Goal: Task Accomplishment & Management: Use online tool/utility

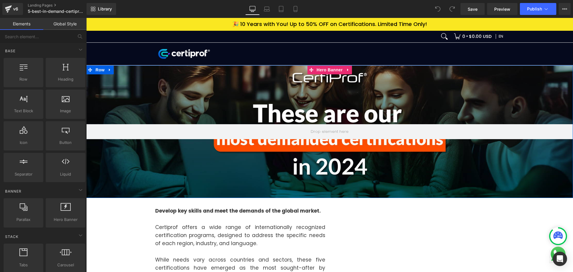
click at [181, 173] on div at bounding box center [329, 131] width 487 height 133
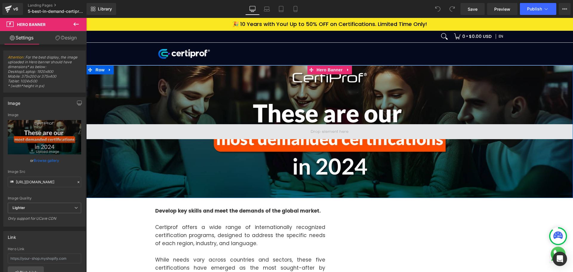
click at [286, 128] on span at bounding box center [329, 131] width 487 height 15
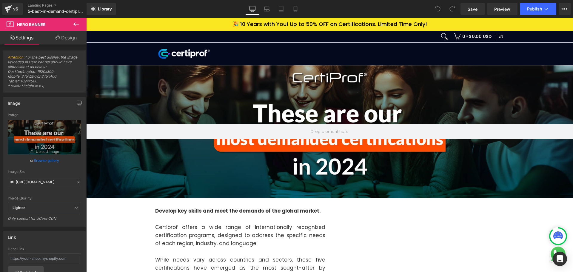
click at [75, 23] on icon at bounding box center [75, 24] width 5 height 4
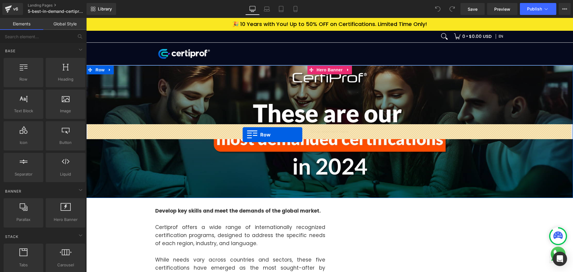
drag, startPoint x: 112, startPoint y: 92, endPoint x: 243, endPoint y: 135, distance: 137.9
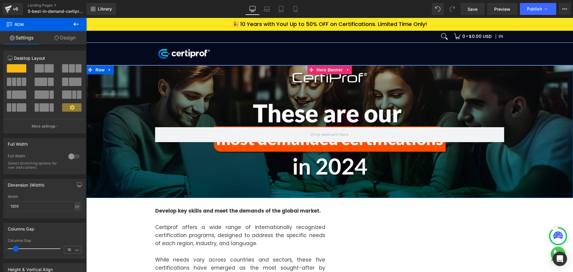
click at [260, 163] on div "Row" at bounding box center [329, 131] width 487 height 133
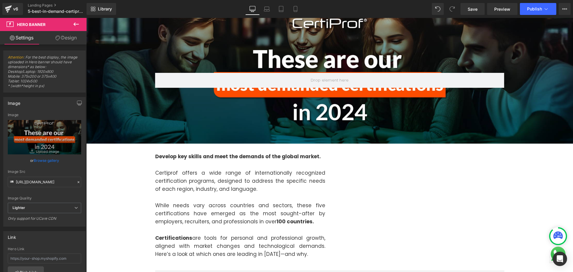
scroll to position [60, 0]
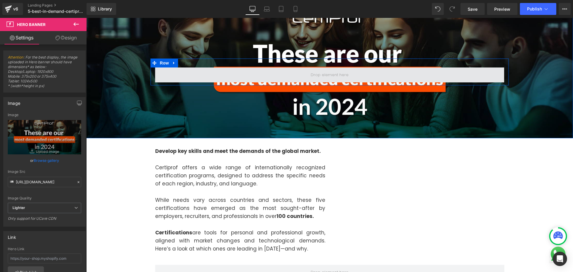
click at [241, 73] on span at bounding box center [329, 74] width 349 height 15
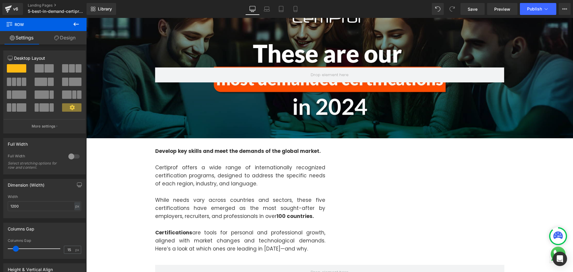
click at [80, 24] on button at bounding box center [76, 24] width 21 height 13
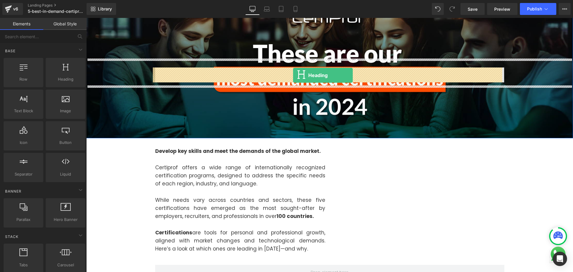
drag, startPoint x: 154, startPoint y: 91, endPoint x: 293, endPoint y: 75, distance: 140.3
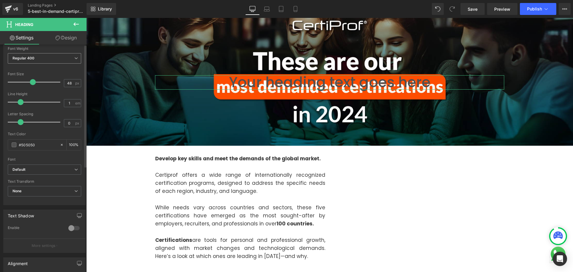
scroll to position [119, 0]
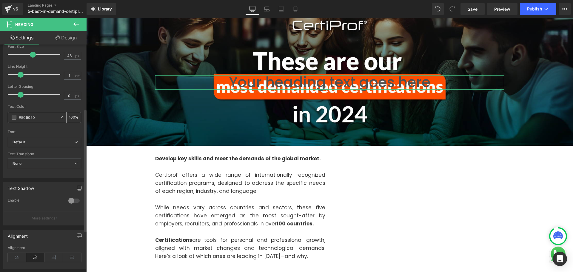
click at [16, 117] on span at bounding box center [14, 117] width 5 height 5
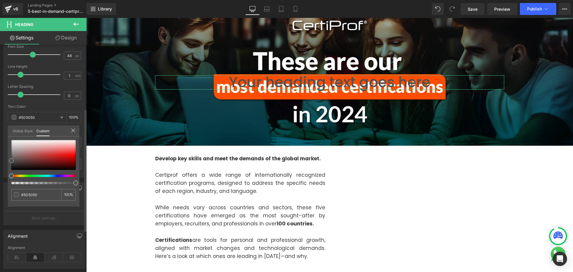
type input "#a36666"
type input "#ab7c7c"
type input "#c5b4b4"
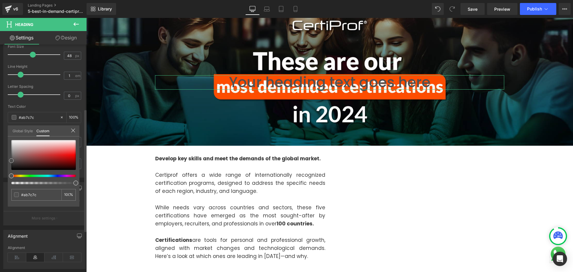
type input "#c5b4b4"
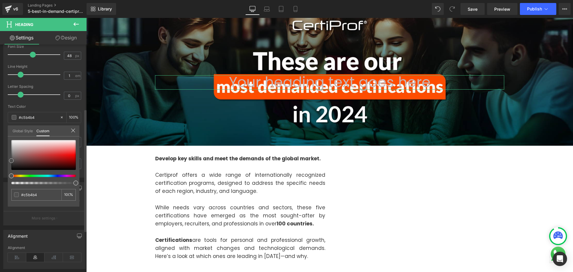
type input "#dad2d2"
type input "#e9e6e6"
type input "#f5f3f3"
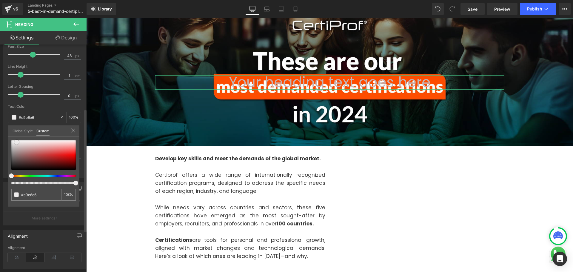
type input "#f5f3f3"
type input "#ffffff"
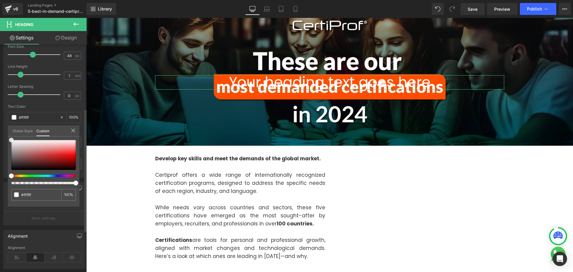
drag, startPoint x: 27, startPoint y: 154, endPoint x: 4, endPoint y: 133, distance: 31.7
click at [4, 133] on div "Typography Text Styles Custom Custom Setup Global Style Custom Setup Global Sty…" at bounding box center [44, 75] width 89 height 205
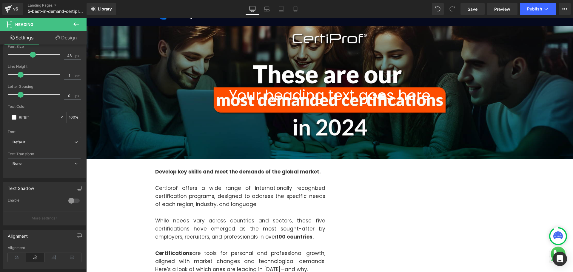
scroll to position [0, 0]
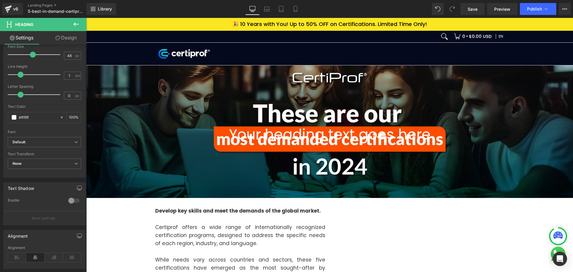
click at [140, 166] on div "Your heading text goes here Heading Row" at bounding box center [329, 131] width 487 height 133
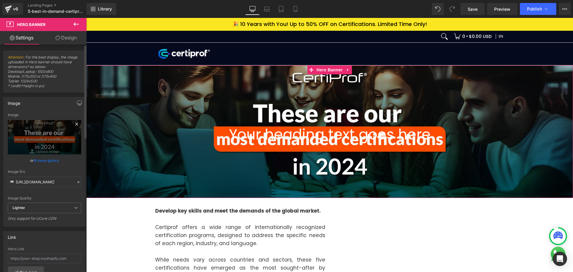
click at [75, 124] on icon at bounding box center [76, 124] width 7 height 7
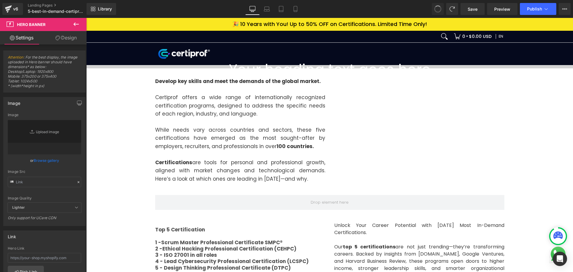
type input "[URL][DOMAIN_NAME]"
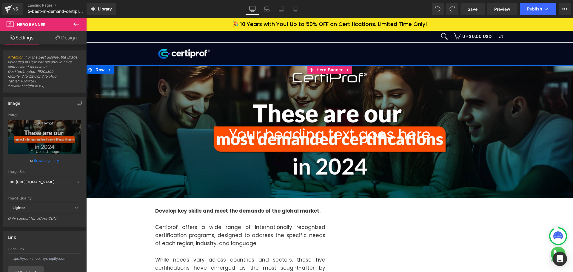
click at [131, 75] on div "Your heading text goes here Heading Row" at bounding box center [329, 131] width 487 height 133
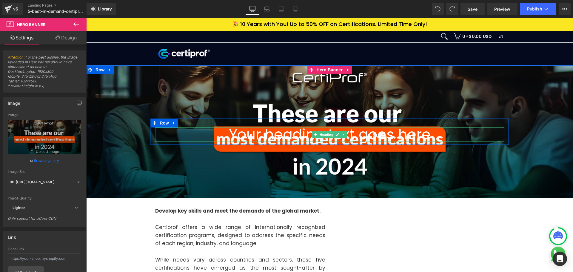
click at [298, 134] on h1 "Your heading text goes here" at bounding box center [329, 134] width 349 height 14
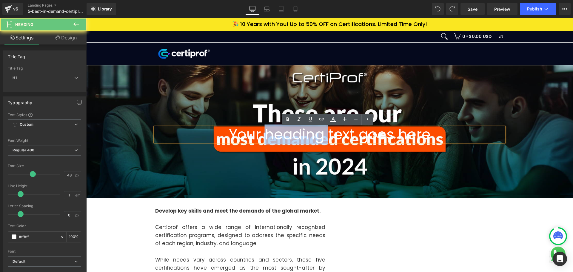
click at [298, 134] on h1 "Your heading text goes here" at bounding box center [329, 134] width 349 height 14
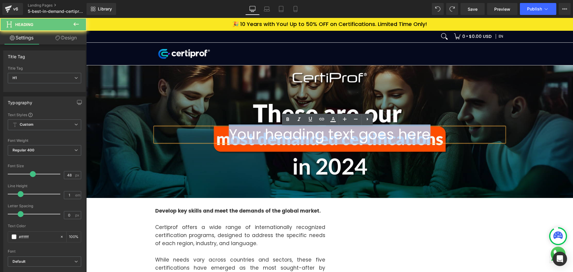
click at [298, 134] on h1 "Your heading text goes here" at bounding box center [329, 134] width 349 height 14
click at [378, 169] on div "Your heading text goes here Heading Row" at bounding box center [329, 131] width 487 height 133
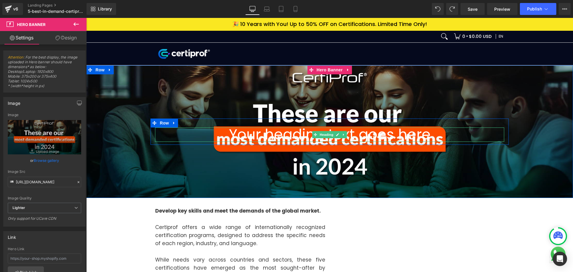
click at [384, 131] on h1 "Your heading text goes here" at bounding box center [329, 134] width 349 height 14
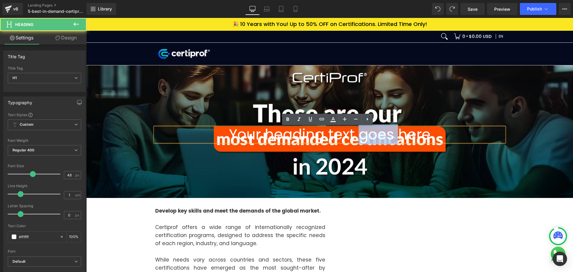
click at [384, 131] on h1 "Your heading text goes here" at bounding box center [329, 134] width 349 height 14
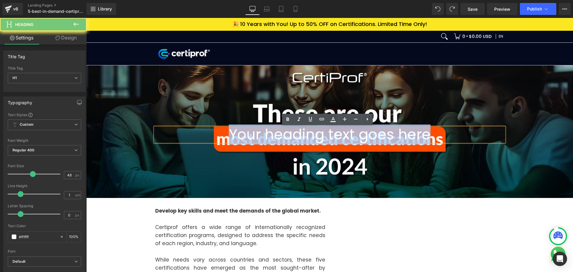
click at [384, 131] on h1 "Your heading text goes here" at bounding box center [329, 134] width 349 height 14
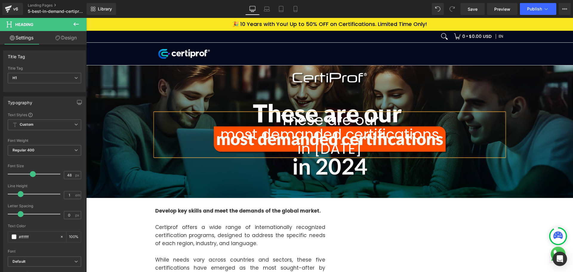
click at [279, 188] on div "These are our most demanded certifications in [DATE] Heading Row" at bounding box center [329, 131] width 487 height 133
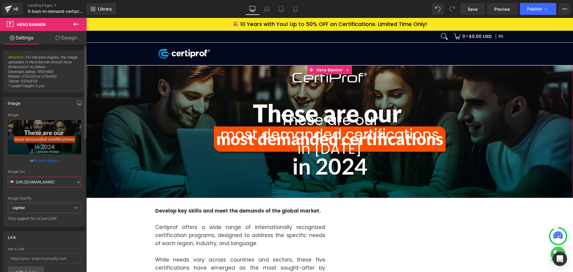
click at [41, 185] on input "[URL][DOMAIN_NAME]" at bounding box center [44, 182] width 73 height 10
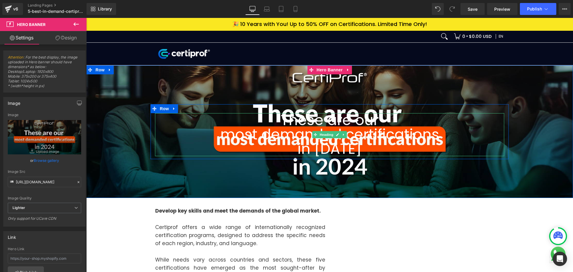
click at [334, 122] on h1 "These are our most demanded certifications in [DATE]" at bounding box center [329, 134] width 349 height 43
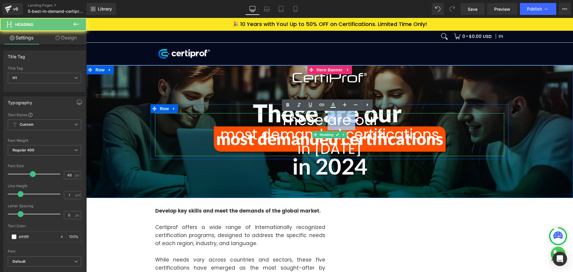
click at [334, 122] on h1 "These are our most demanded certifications in [DATE]" at bounding box center [329, 134] width 349 height 43
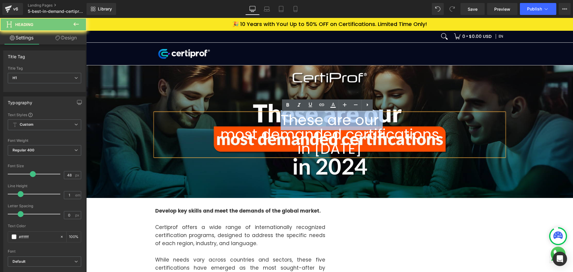
click at [334, 122] on h1 "These are our most demanded certifications in [DATE]" at bounding box center [329, 134] width 349 height 43
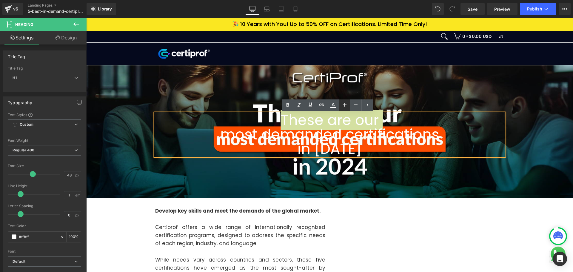
click at [346, 104] on icon at bounding box center [344, 104] width 7 height 7
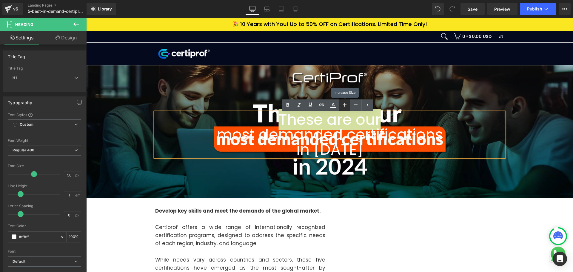
click at [346, 104] on icon at bounding box center [344, 104] width 7 height 7
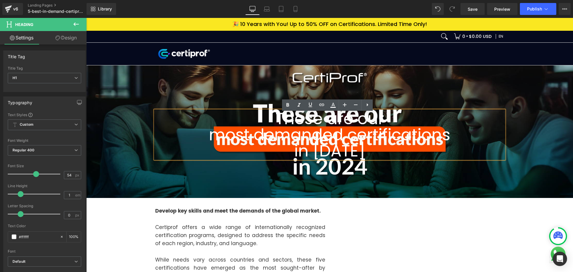
click at [391, 138] on h1 "These are our most demanded certifications in [DATE]" at bounding box center [329, 134] width 349 height 48
click at [341, 106] on icon at bounding box center [344, 104] width 7 height 7
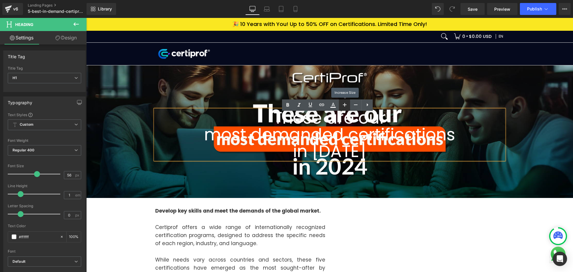
click at [341, 106] on icon at bounding box center [344, 104] width 7 height 7
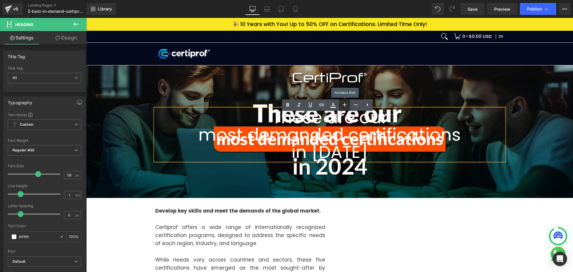
click at [341, 106] on icon at bounding box center [344, 104] width 7 height 7
type input "60"
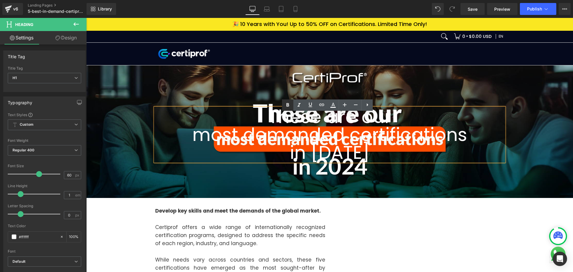
click at [290, 104] on icon at bounding box center [287, 104] width 7 height 7
click at [345, 143] on h1 "These are our most demanded certifications in [DATE]" at bounding box center [329, 135] width 349 height 54
click at [364, 128] on h1 "These are our most demanded certifications in [DATE]" at bounding box center [329, 135] width 349 height 54
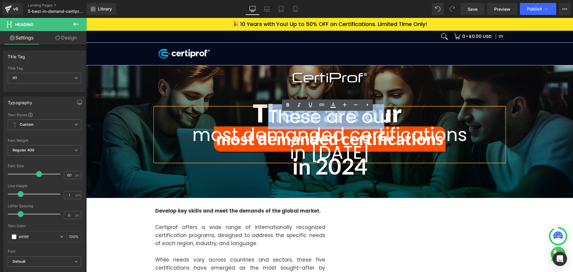
drag, startPoint x: 364, startPoint y: 119, endPoint x: 252, endPoint y: 120, distance: 112.5
click at [252, 120] on h1 "These are our most demanded certifications in [DATE]" at bounding box center [329, 135] width 349 height 54
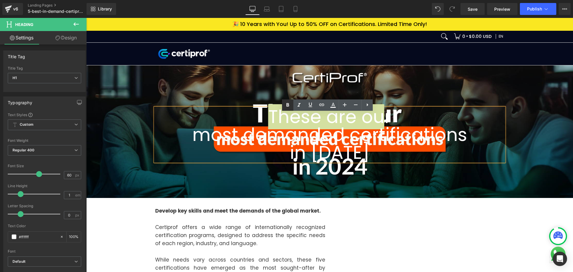
click at [290, 107] on icon at bounding box center [287, 104] width 7 height 7
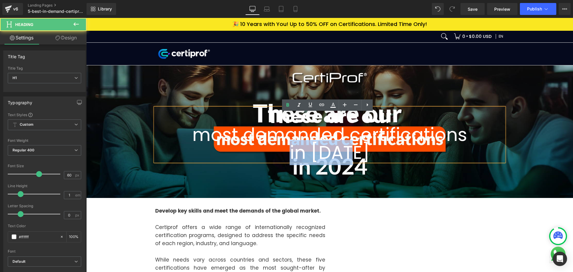
drag, startPoint x: 299, startPoint y: 153, endPoint x: 278, endPoint y: 133, distance: 29.3
click at [269, 154] on h1 "These are ou r most demanded certifications in [DATE]" at bounding box center [329, 135] width 349 height 54
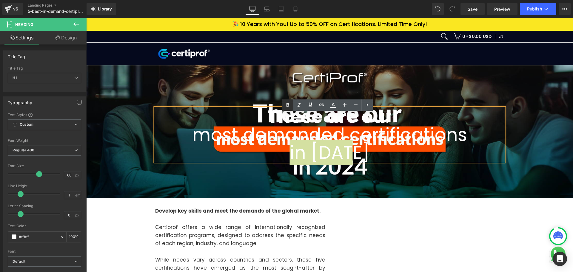
click at [287, 105] on icon at bounding box center [287, 104] width 7 height 7
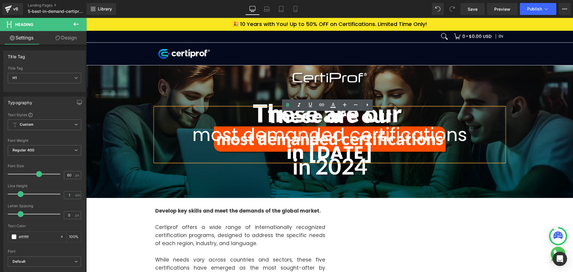
click at [425, 183] on div "These are ou r most demanded certifications in [DATE] Heading Row" at bounding box center [329, 131] width 487 height 133
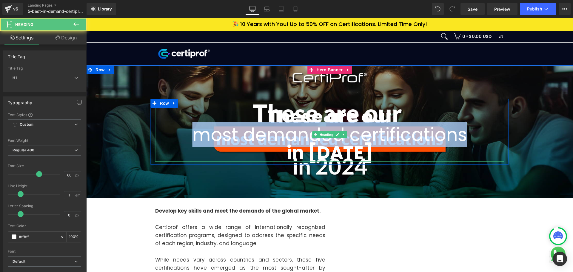
drag, startPoint x: 191, startPoint y: 133, endPoint x: 472, endPoint y: 139, distance: 280.9
click at [472, 139] on h1 "These are ou r most demanded certifications in [DATE]" at bounding box center [329, 135] width 349 height 54
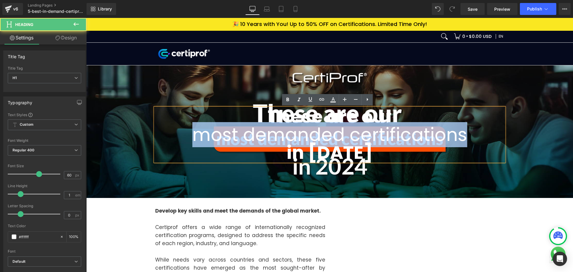
click at [458, 136] on h1 "These are ou r most demanded certifications in [DATE]" at bounding box center [329, 135] width 349 height 54
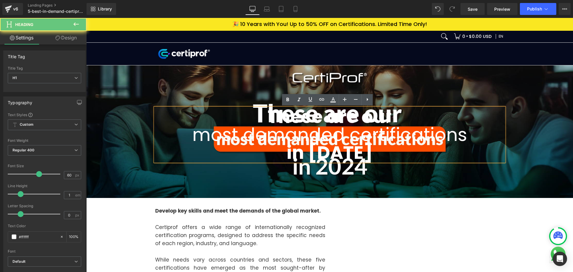
click at [462, 135] on h1 "These are ou r most demanded certifications in [DATE]" at bounding box center [329, 135] width 349 height 54
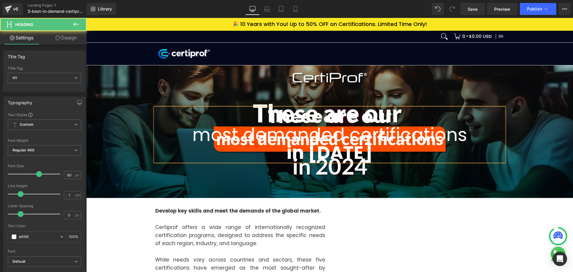
click at [190, 135] on h1 "These are ou r most demanded certifications in [DATE]" at bounding box center [329, 135] width 349 height 54
drag, startPoint x: 186, startPoint y: 134, endPoint x: 469, endPoint y: 137, distance: 283.2
click at [469, 137] on h1 "These are ou r most demanded certifications in [DATE]" at bounding box center [329, 135] width 349 height 54
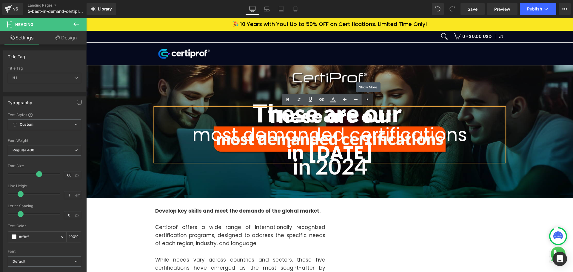
click at [368, 102] on icon at bounding box center [367, 99] width 7 height 7
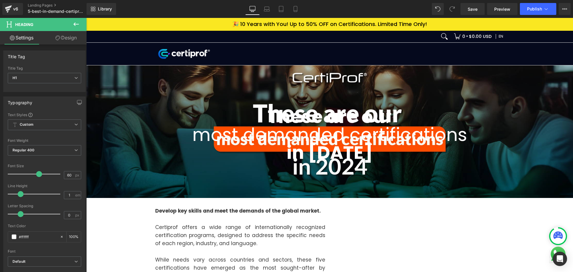
click at [67, 38] on link "Design" at bounding box center [65, 37] width 43 height 13
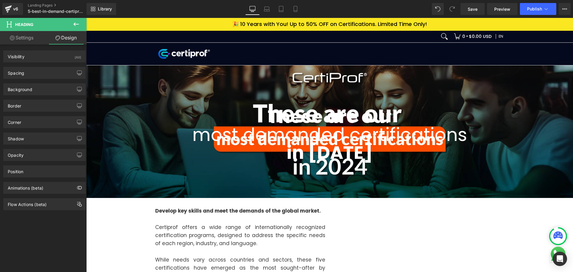
click at [25, 37] on link "Settings" at bounding box center [21, 37] width 43 height 13
type input "100"
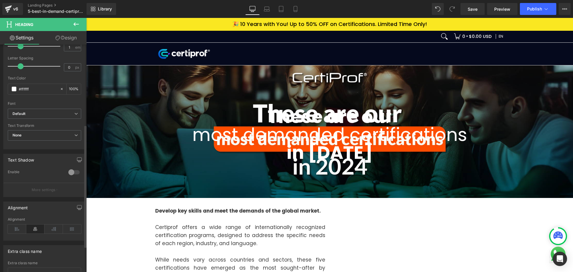
scroll to position [149, 0]
click at [70, 170] on div at bounding box center [74, 171] width 14 height 10
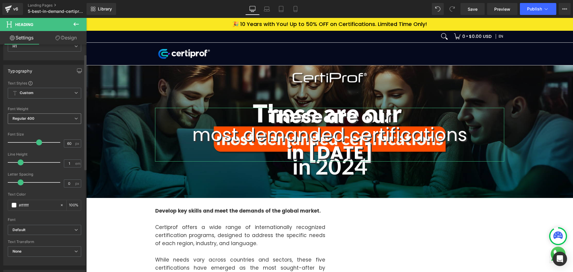
scroll to position [0, 0]
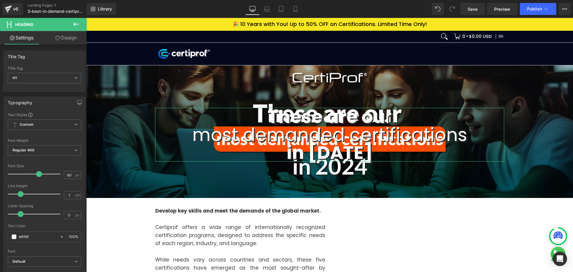
click at [63, 40] on link "Design" at bounding box center [65, 37] width 43 height 13
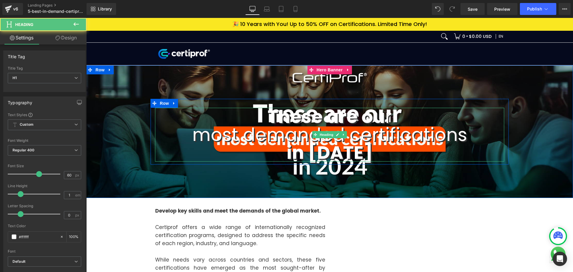
drag, startPoint x: 186, startPoint y: 137, endPoint x: 470, endPoint y: 139, distance: 283.5
click at [470, 139] on h1 "These are ou r most demanded certifications in [DATE]" at bounding box center [329, 135] width 349 height 54
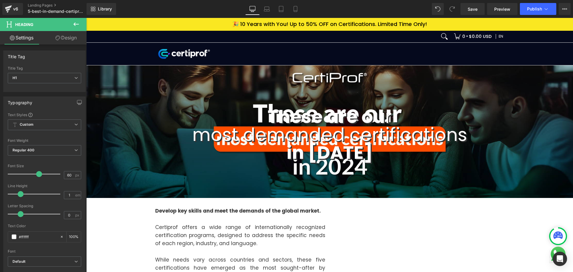
click at [63, 38] on link "Design" at bounding box center [65, 37] width 43 height 13
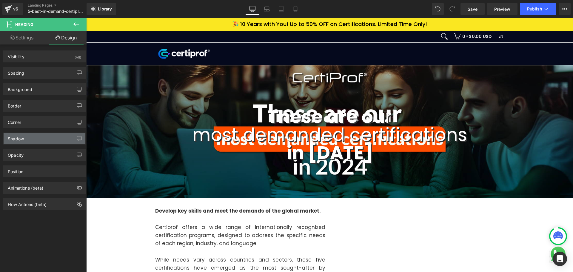
click at [36, 138] on div "Shadow" at bounding box center [45, 138] width 82 height 11
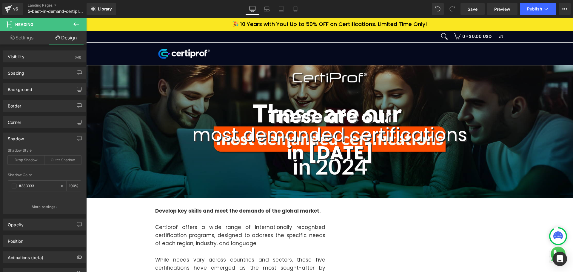
click at [36, 138] on div "Shadow" at bounding box center [45, 138] width 82 height 11
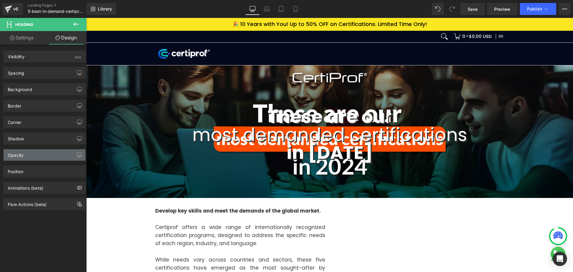
click at [33, 158] on div "Opacity" at bounding box center [45, 154] width 82 height 11
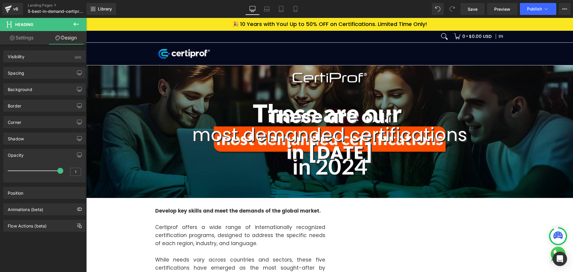
click at [33, 157] on div "Opacity" at bounding box center [45, 154] width 82 height 11
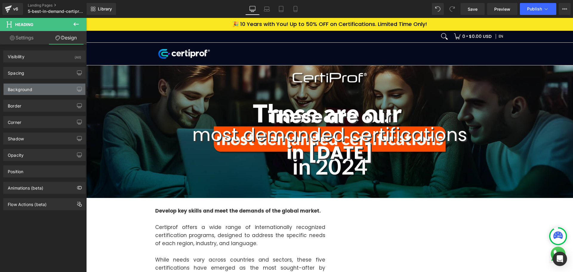
click at [29, 91] on div "Background" at bounding box center [20, 88] width 24 height 8
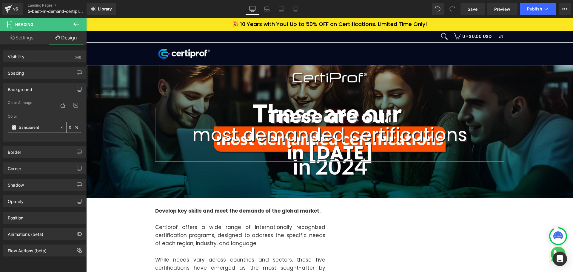
click at [13, 126] on span at bounding box center [14, 127] width 5 height 5
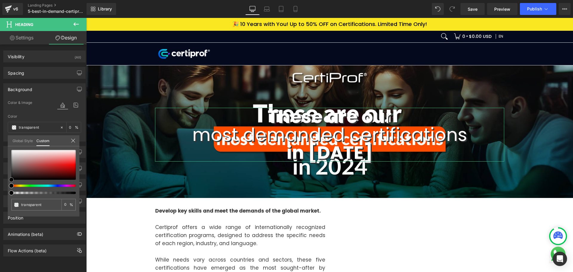
type input "#c97c7c"
type input "100"
type input "#c97c7c"
type input "100"
type input "#cb8080"
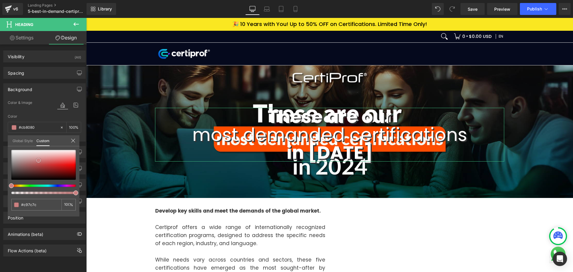
type input "#cb8080"
type input "#d57676"
type input "#eb6a6a"
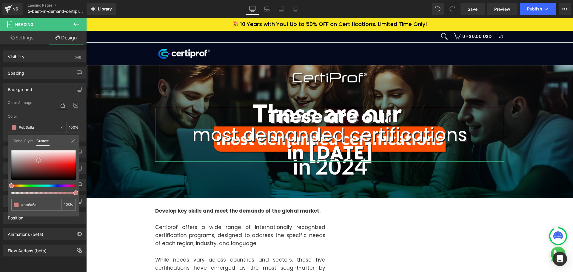
type input "#fe6b6b"
type input "#ff7a7a"
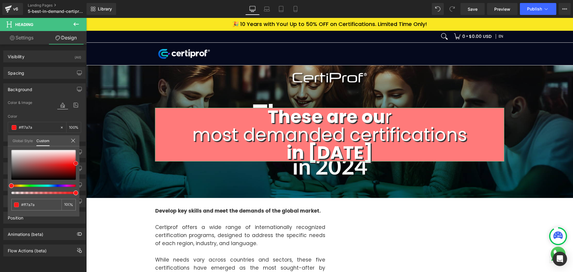
type input "#ff6566"
type input "#fd2929"
type input "#ff0505"
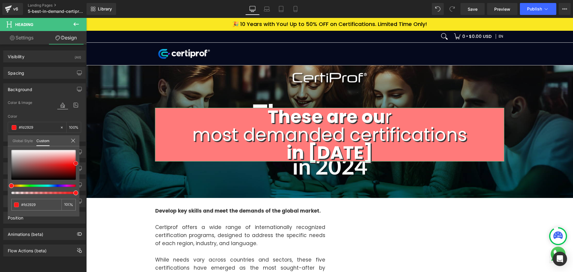
type input "#ff0505"
type input "#ea0000"
type input "#e00000"
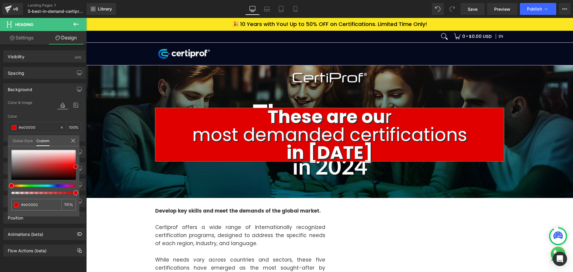
type input "#df0101"
type input "#e30202"
type input "#e50404"
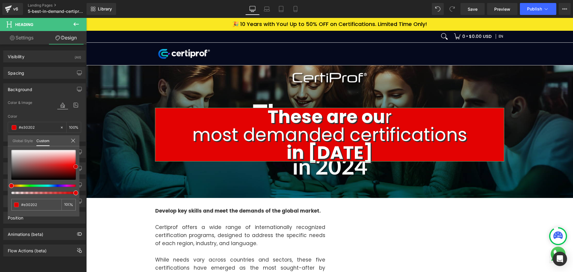
type input "#e50404"
type input "#e80707"
type input "#f10808"
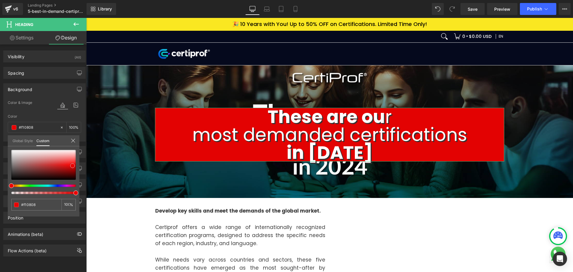
type input "#f31010"
type input "#ea3838"
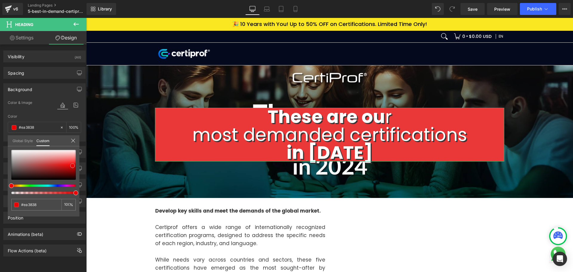
type input "#e87272"
type input "#e29292"
type input "#e1b1b1"
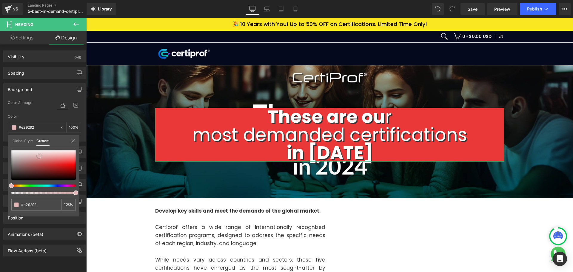
type input "#e1b1b1"
type input "#e1bbbb"
type input "#e2c0c0"
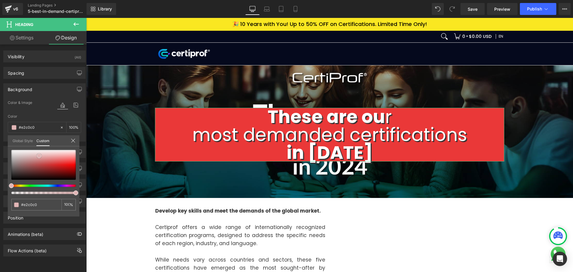
type input "#e4cccc"
type input "#ebdfdf"
type input "#f6f3f3"
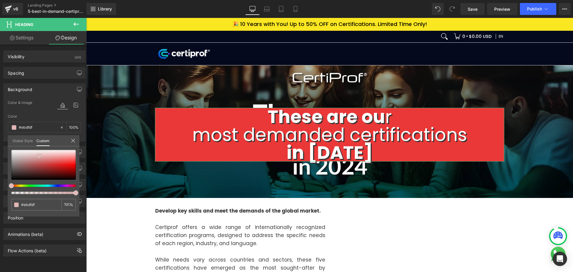
type input "#f6f3f3"
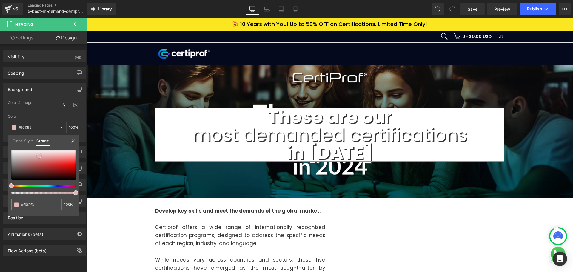
type input "#ffffff"
drag, startPoint x: 38, startPoint y: 160, endPoint x: 2, endPoint y: 145, distance: 39.3
click at [2, 141] on div "Background Color & Image color rgba(255, 255, 255, 1) Color #ffffff 100 % Image…" at bounding box center [44, 110] width 89 height 63
click at [73, 139] on icon at bounding box center [73, 140] width 5 height 5
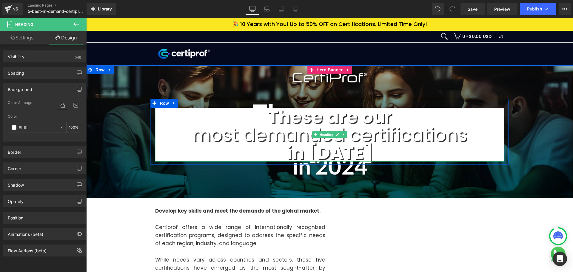
click at [308, 149] on strong "in [DATE]" at bounding box center [330, 152] width 86 height 25
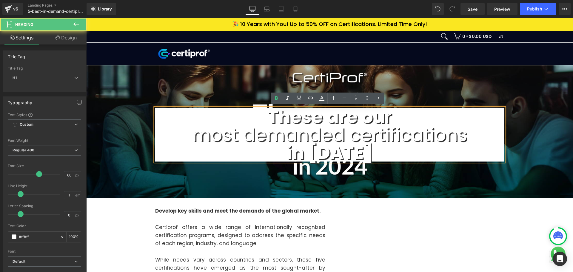
click at [342, 139] on h1 "These are ou r most demanded certifications in [DATE]" at bounding box center [329, 135] width 349 height 54
click at [343, 139] on h1 "These are ou r most demanded certifications in [DATE]" at bounding box center [329, 135] width 349 height 54
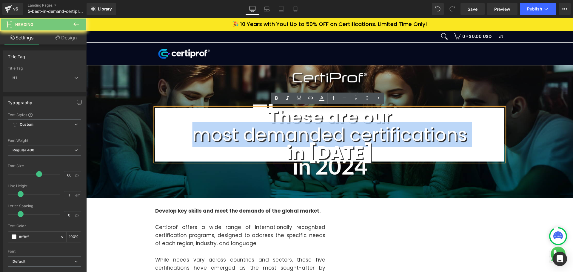
click at [343, 139] on h1 "These are ou r most demanded certifications in [DATE]" at bounding box center [329, 135] width 349 height 54
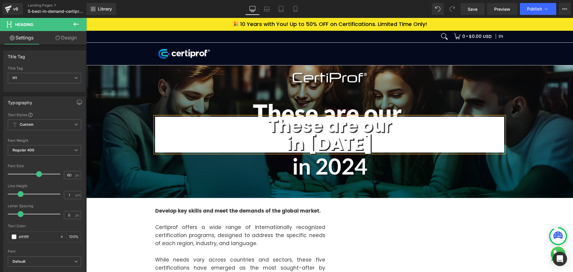
click at [364, 136] on strong "These are ou" at bounding box center [326, 125] width 117 height 25
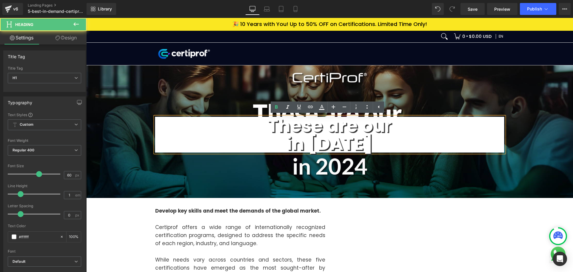
click at [395, 128] on h1 "These are ou r in [DATE]" at bounding box center [329, 135] width 349 height 36
drag, startPoint x: 365, startPoint y: 143, endPoint x: 283, endPoint y: 142, distance: 82.1
click at [283, 142] on h1 "These are ou r in [DATE]" at bounding box center [329, 135] width 349 height 36
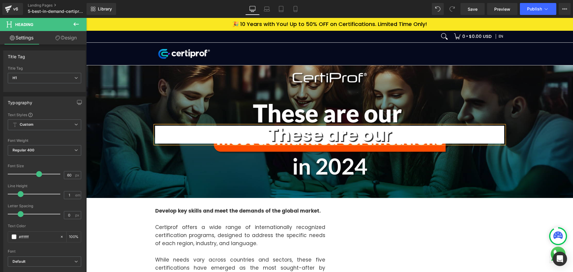
click at [400, 155] on div "These are ou r Heading Row" at bounding box center [329, 131] width 487 height 133
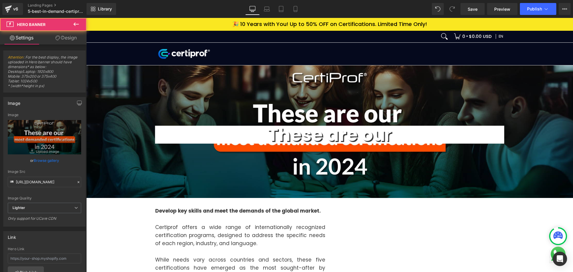
click at [214, 132] on h1 "These are ou r" at bounding box center [329, 135] width 349 height 18
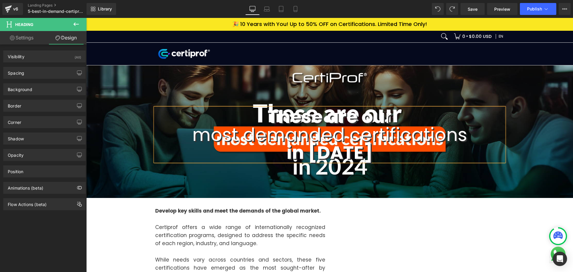
click at [436, 133] on h1 "These are ou r most demanded certifications in [DATE]" at bounding box center [329, 135] width 349 height 54
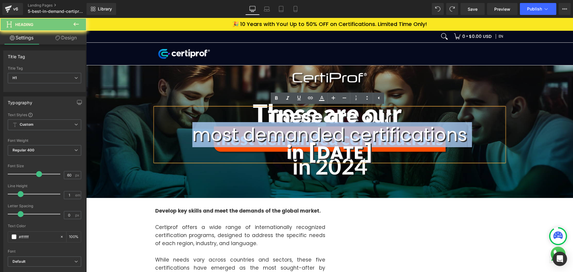
click at [436, 133] on h1 "These are ou r most demanded certifications in [DATE]" at bounding box center [329, 135] width 349 height 54
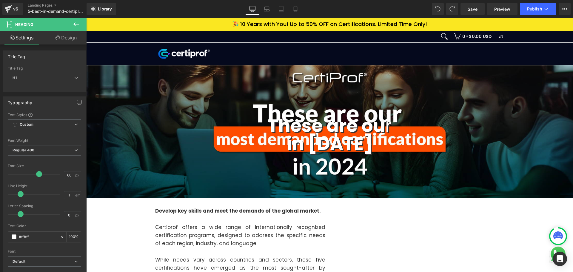
click at [76, 26] on icon at bounding box center [76, 24] width 7 height 7
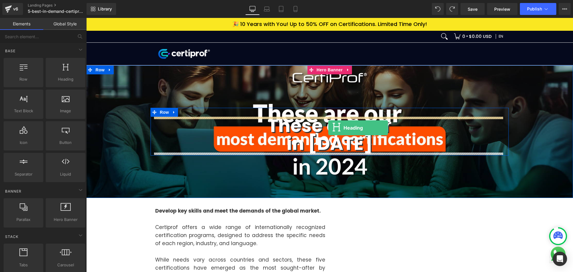
drag, startPoint x: 131, startPoint y: 98, endPoint x: 328, endPoint y: 128, distance: 199.7
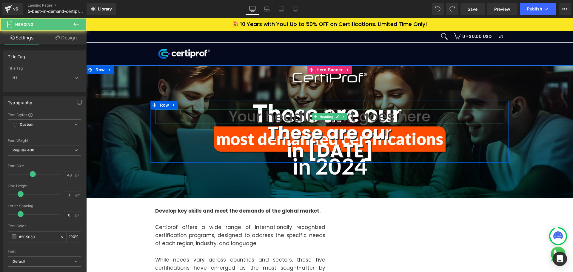
click at [300, 113] on h1 "Your heading text goes here" at bounding box center [329, 117] width 349 height 14
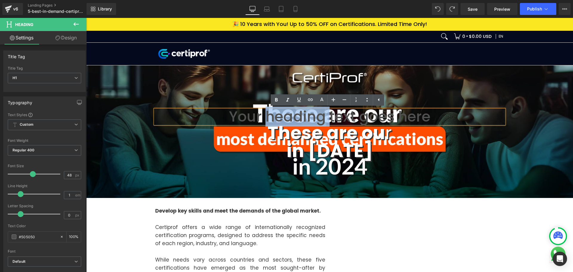
click at [300, 113] on h1 "Your heading text goes here" at bounding box center [329, 117] width 349 height 14
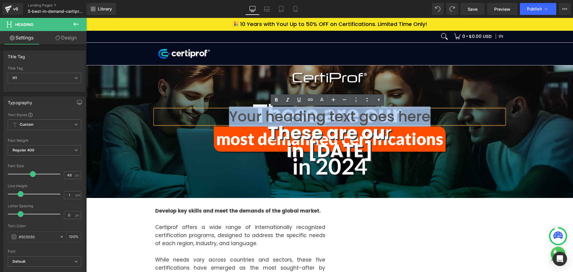
click at [300, 113] on h1 "Your heading text goes here" at bounding box center [329, 117] width 349 height 14
paste div
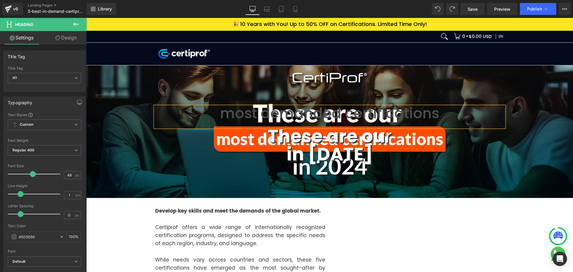
click at [210, 116] on h1 "most demanded certifications" at bounding box center [329, 114] width 349 height 14
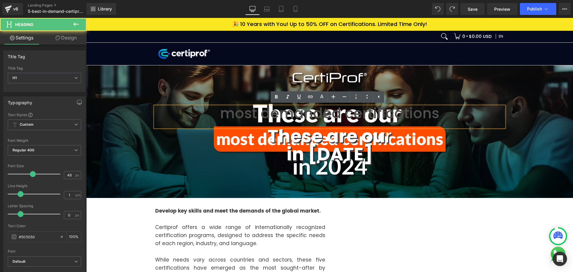
click at [192, 146] on h1 "These are ou r in [DATE]" at bounding box center [329, 145] width 349 height 36
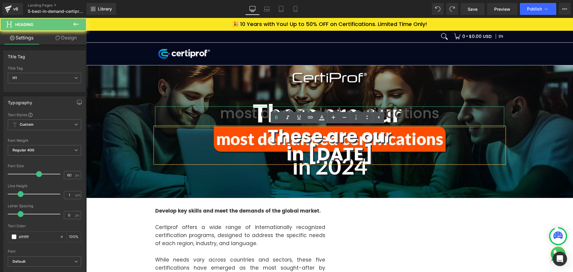
click at [255, 112] on h1 "most demanded certifications" at bounding box center [329, 114] width 349 height 14
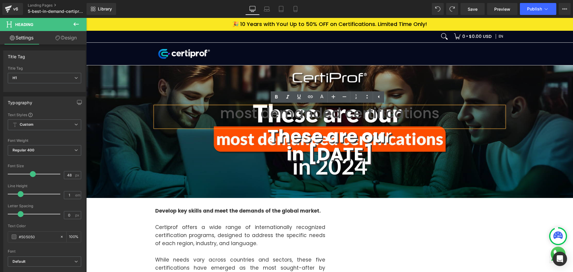
drag, startPoint x: 562, startPoint y: 132, endPoint x: 500, endPoint y: 115, distance: 64.1
click at [561, 131] on span "most demanded certifications Heading These are ou r in [DATE] Heading Row" at bounding box center [329, 132] width 487 height 68
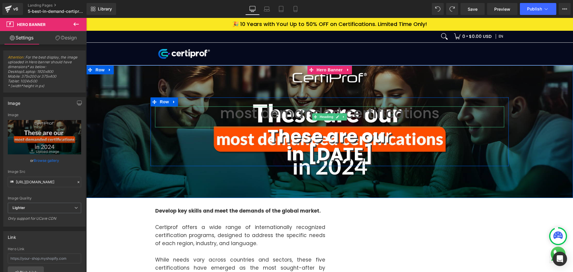
click at [249, 109] on h1 "most demanded certifications" at bounding box center [329, 114] width 349 height 14
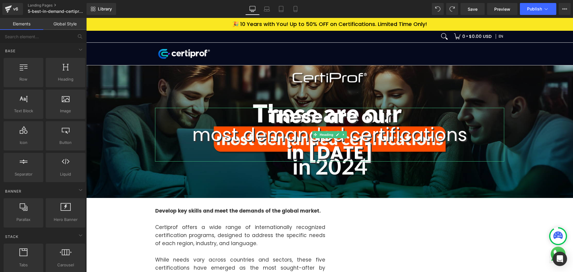
click at [421, 127] on h1 "These are ou r most demanded certifications in [DATE]" at bounding box center [329, 135] width 349 height 54
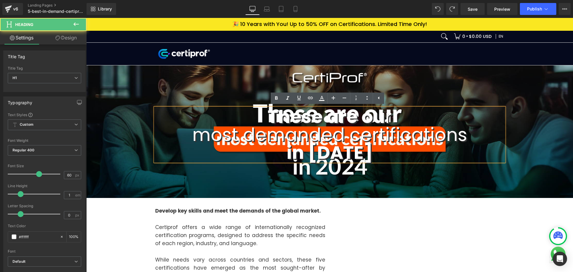
click at [449, 134] on h1 "These are ou r most demanded certifications in [DATE]" at bounding box center [329, 135] width 349 height 54
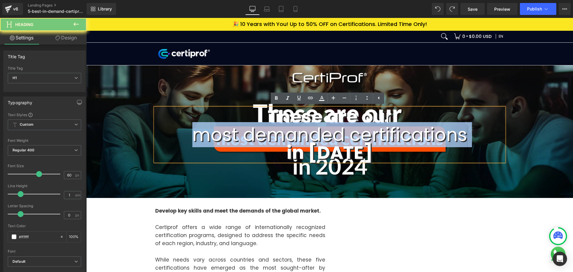
click at [449, 134] on h1 "These are ou r most demanded certifications in [DATE]" at bounding box center [329, 135] width 349 height 54
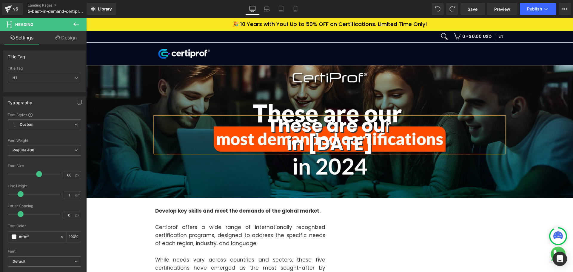
click at [416, 167] on div "These are ou r in [DATE] Heading Row" at bounding box center [329, 131] width 487 height 133
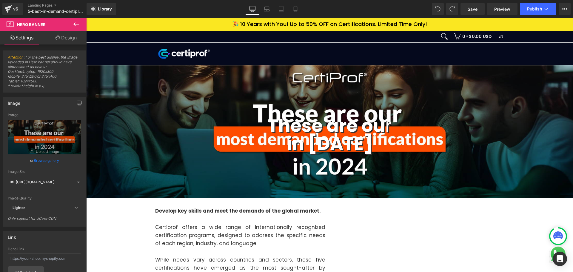
click at [78, 23] on icon at bounding box center [76, 24] width 7 height 7
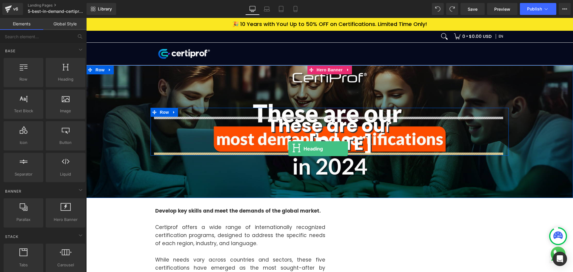
drag, startPoint x: 152, startPoint y: 95, endPoint x: 288, endPoint y: 149, distance: 146.3
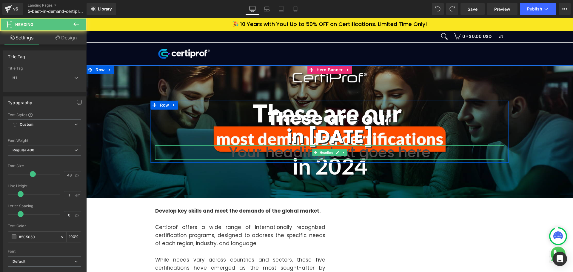
click at [312, 156] on h1 "Your heading text goes here" at bounding box center [329, 152] width 349 height 14
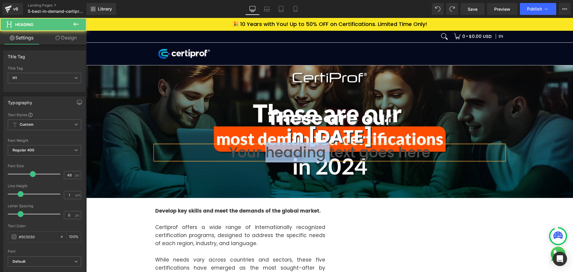
click at [312, 156] on h1 "Your heading text goes here" at bounding box center [329, 152] width 349 height 14
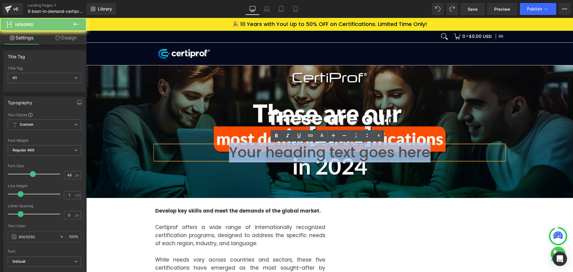
click at [312, 156] on h1 "Your heading text goes here" at bounding box center [329, 152] width 349 height 14
paste div
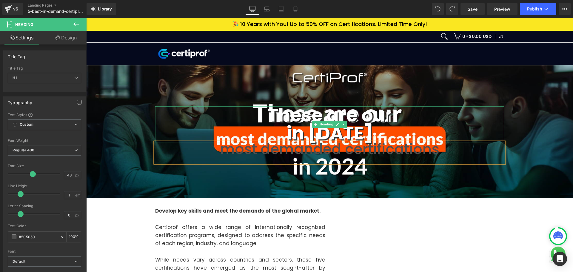
click at [343, 129] on strong "in [DATE]" at bounding box center [330, 133] width 86 height 25
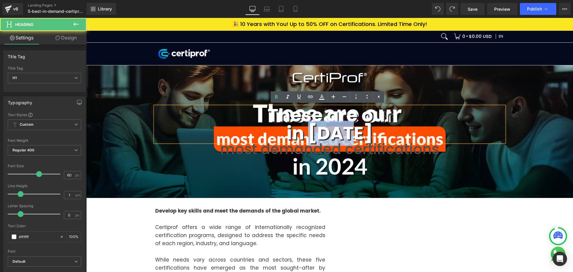
click at [343, 129] on strong "in [DATE]" at bounding box center [330, 133] width 86 height 25
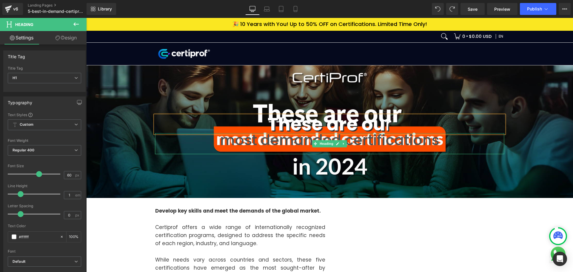
click at [364, 138] on h1 "most demanded certifications" at bounding box center [329, 140] width 349 height 14
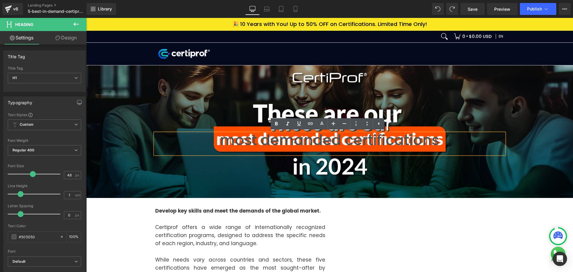
drag, startPoint x: 385, startPoint y: 170, endPoint x: 390, endPoint y: 158, distance: 13.4
click at [388, 166] on div "These are ou r Heading most demanded certifications Heading Row" at bounding box center [329, 131] width 487 height 133
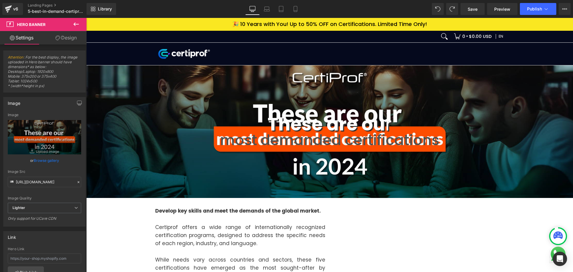
click at [78, 26] on icon at bounding box center [76, 24] width 7 height 7
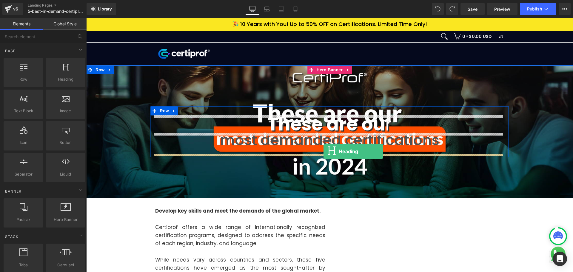
drag, startPoint x: 153, startPoint y: 87, endPoint x: 324, endPoint y: 151, distance: 182.8
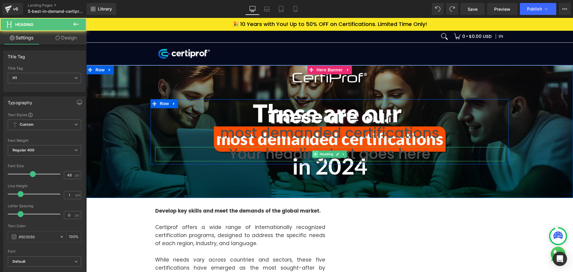
click at [312, 155] on span at bounding box center [315, 153] width 6 height 7
click at [299, 154] on h1 "Your heading text goes here" at bounding box center [329, 154] width 349 height 14
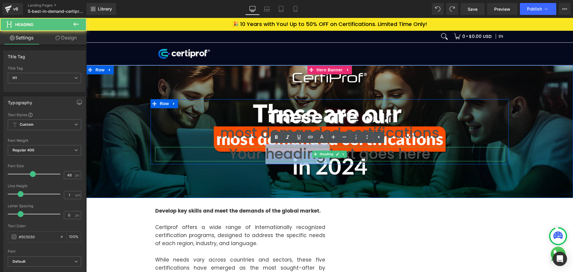
click at [299, 154] on h1 "Your heading text goes here" at bounding box center [329, 154] width 349 height 14
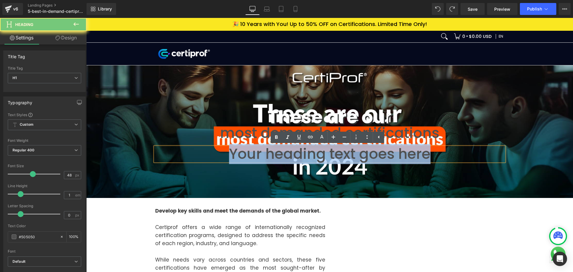
click at [299, 154] on h1 "Your heading text goes here" at bounding box center [329, 154] width 349 height 14
paste div
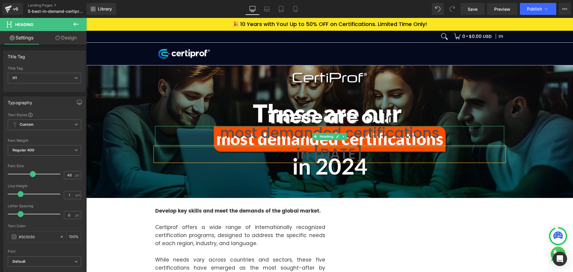
click at [357, 131] on h1 "most demanded certifications" at bounding box center [329, 133] width 349 height 14
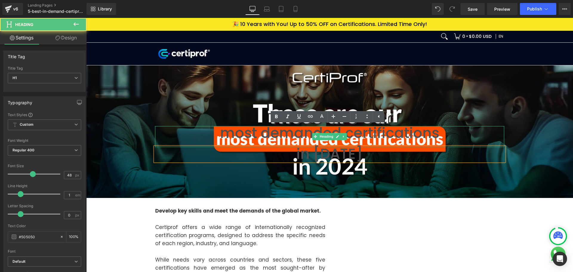
click at [357, 131] on h1 "most demanded certifications" at bounding box center [329, 133] width 349 height 14
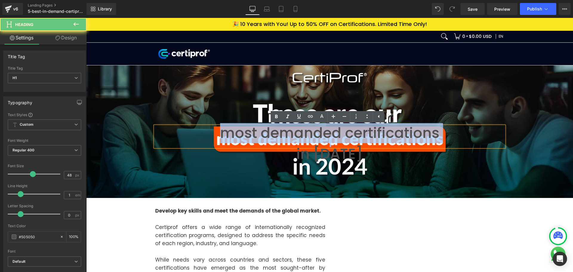
click at [357, 131] on h1 "most demanded certifications" at bounding box center [329, 133] width 349 height 14
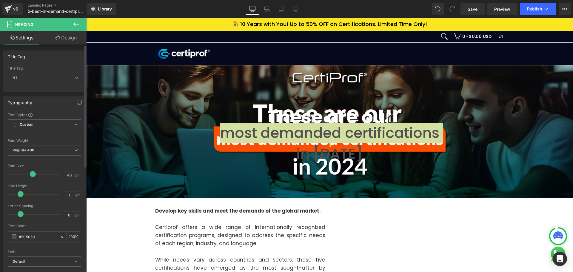
click at [73, 161] on div at bounding box center [44, 160] width 73 height 4
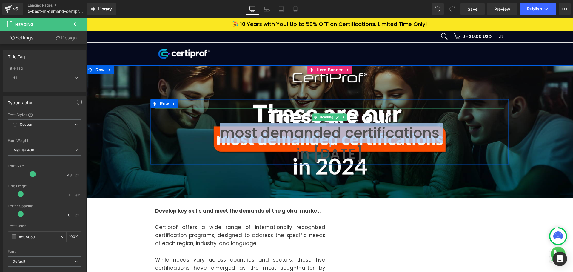
click at [268, 117] on strong "These are ou" at bounding box center [326, 117] width 117 height 25
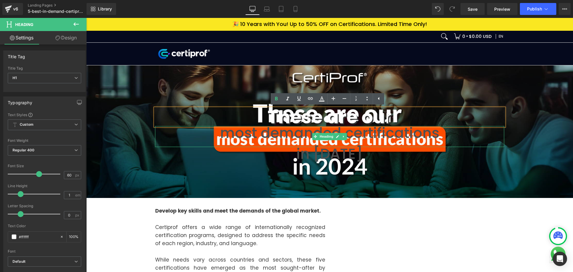
click at [269, 131] on h1 "most demanded certifications" at bounding box center [329, 133] width 349 height 14
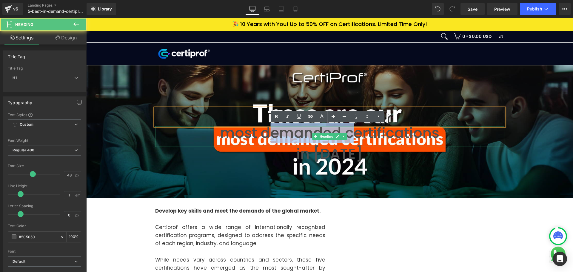
click at [269, 131] on h1 "most demanded certifications" at bounding box center [329, 133] width 349 height 14
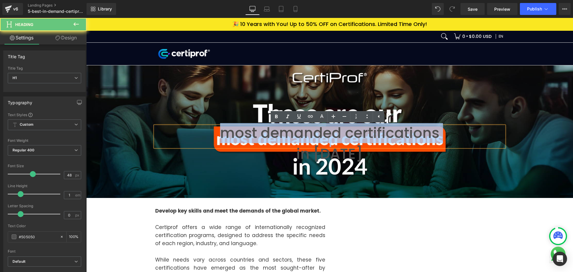
click at [269, 131] on h1 "most demanded certifications" at bounding box center [329, 133] width 349 height 14
click at [243, 138] on h1 "most demanded certifications" at bounding box center [329, 133] width 349 height 14
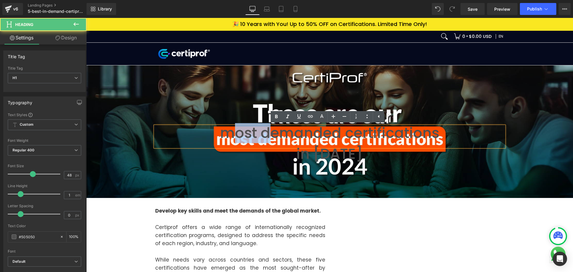
click at [243, 137] on h1 "most demanded certifications" at bounding box center [329, 133] width 349 height 14
click at [221, 133] on h1 "most demanded certifications" at bounding box center [329, 133] width 349 height 14
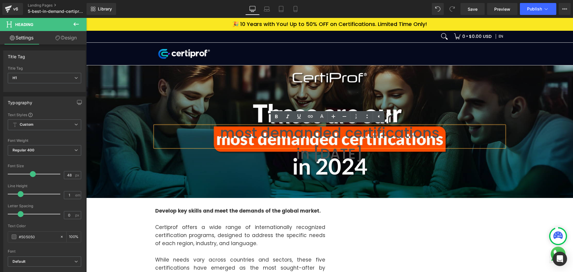
drag, startPoint x: 220, startPoint y: 133, endPoint x: 444, endPoint y: 140, distance: 224.5
click at [444, 140] on h1 "most demanded certifications" at bounding box center [329, 133] width 349 height 14
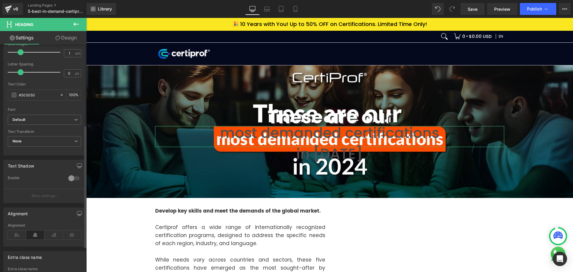
scroll to position [149, 0]
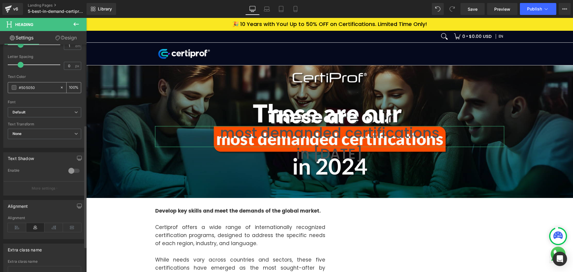
click at [18, 84] on div "#505050" at bounding box center [34, 87] width 52 height 10
click at [15, 87] on span at bounding box center [14, 87] width 5 height 5
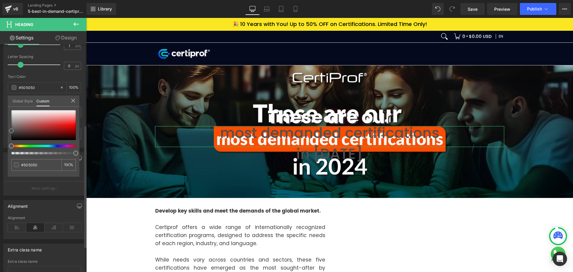
type input "#373333"
type input "#5e5e5e"
type input "#ffffff"
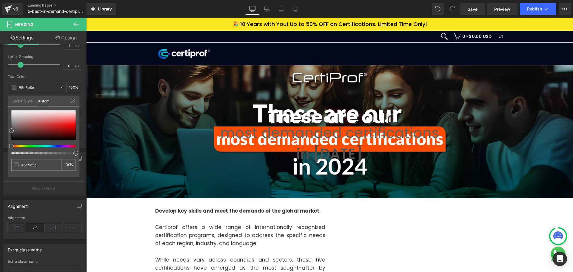
type input "#ffffff"
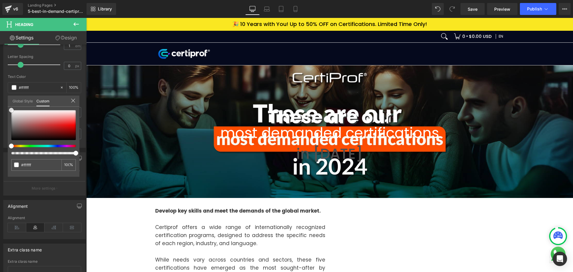
drag, startPoint x: 9, startPoint y: 123, endPoint x: -8, endPoint y: 88, distance: 38.7
click at [0, 88] on html "Heading You are previewing how the will restyle your page. You can not edit Ele…" at bounding box center [286, 136] width 573 height 272
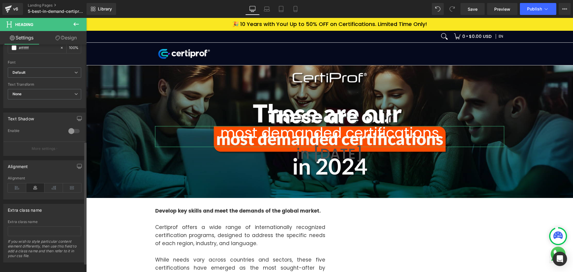
scroll to position [196, 0]
click at [72, 124] on div at bounding box center [74, 129] width 14 height 10
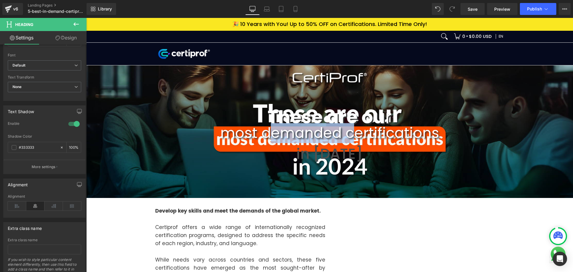
click at [284, 132] on h1 "most demanded certifications" at bounding box center [329, 133] width 349 height 14
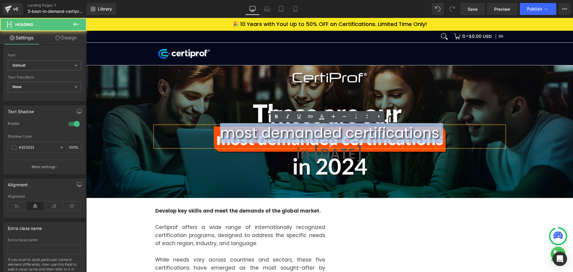
click at [284, 132] on h1 "most demanded certifications" at bounding box center [329, 133] width 349 height 14
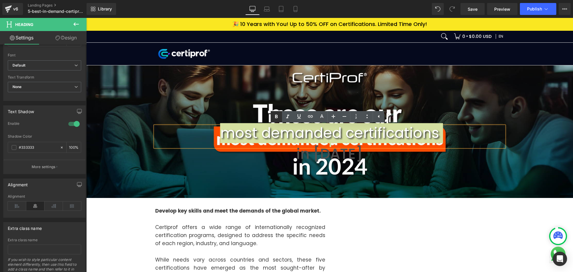
click at [274, 118] on icon at bounding box center [276, 116] width 7 height 7
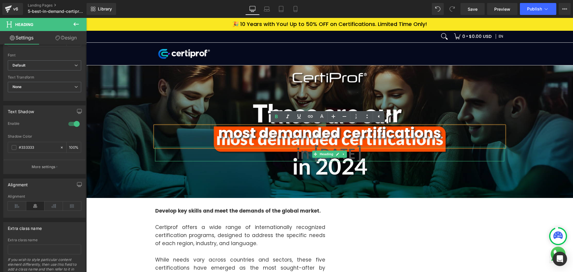
click at [349, 155] on h1 "in [DATE]" at bounding box center [329, 154] width 349 height 14
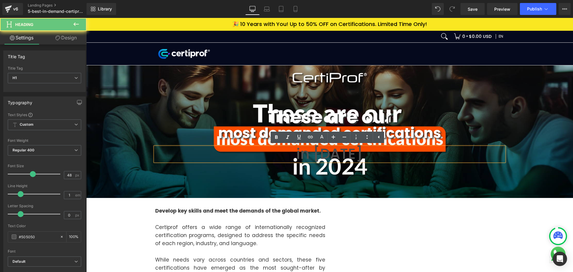
click at [349, 155] on h1 "in [DATE]" at bounding box center [329, 154] width 349 height 14
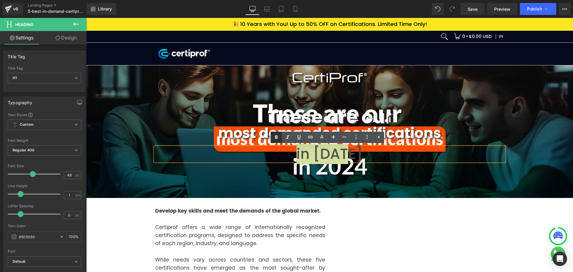
click at [272, 138] on link at bounding box center [276, 137] width 11 height 11
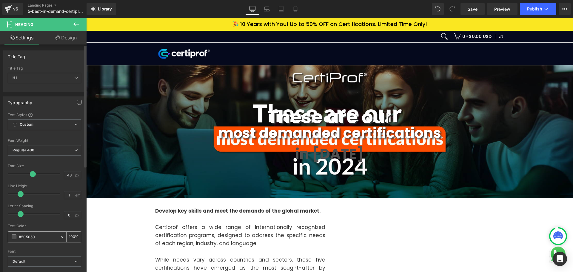
click at [14, 239] on span at bounding box center [14, 236] width 5 height 5
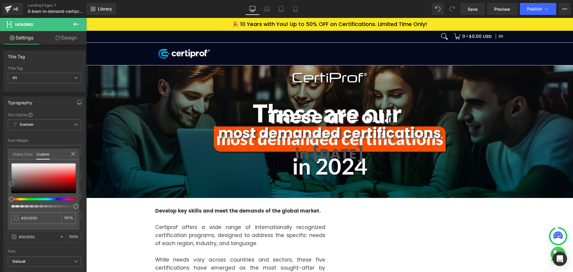
type input "#bb6161"
type input "#d6bcbc"
type input "#ffffff"
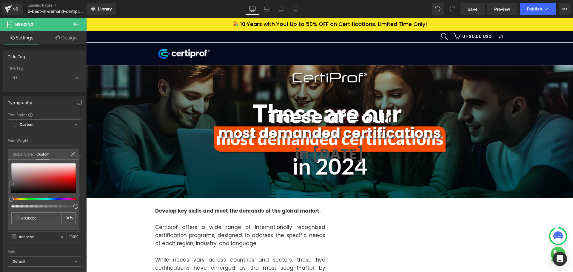
type input "#ffffff"
drag, startPoint x: 37, startPoint y: 176, endPoint x: -21, endPoint y: 148, distance: 64.7
click at [0, 148] on html "Heading You are previewing how the will restyle your page. You can not edit Ele…" at bounding box center [286, 136] width 573 height 272
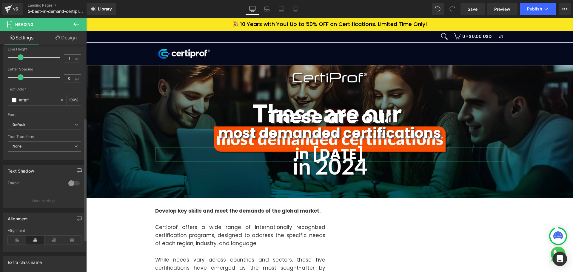
scroll to position [136, 0]
click at [73, 184] on div at bounding box center [74, 184] width 14 height 10
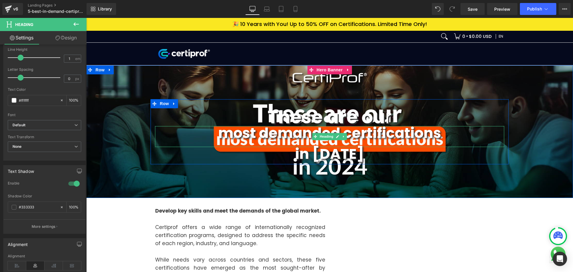
click at [301, 136] on strong "most demanded certifications" at bounding box center [329, 133] width 223 height 20
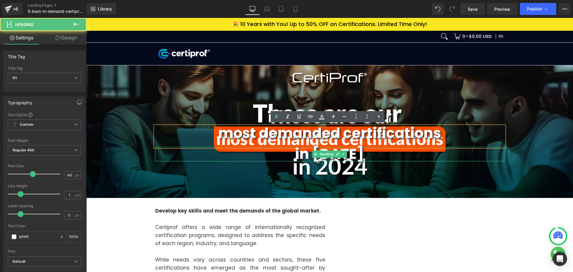
drag, startPoint x: 449, startPoint y: 135, endPoint x: 459, endPoint y: 154, distance: 21.1
click at [459, 154] on div "These are ou r Heading most demanded certifications Heading in [DATE] Heading" at bounding box center [330, 134] width 358 height 53
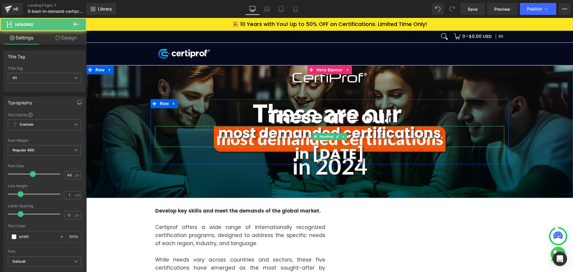
click at [446, 134] on h1 "most demanded certifications" at bounding box center [329, 133] width 349 height 14
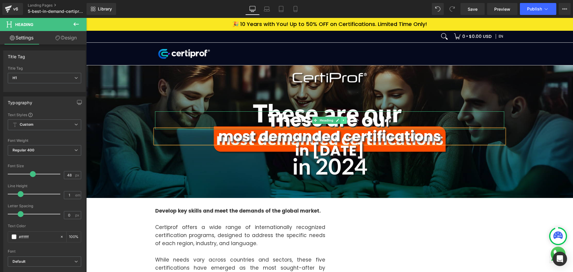
click at [342, 119] on icon at bounding box center [343, 120] width 3 height 4
click at [389, 122] on h1 "These are ou r" at bounding box center [329, 120] width 349 height 18
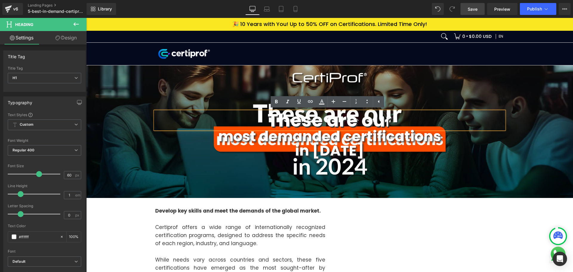
click at [478, 9] on link "Save" at bounding box center [473, 9] width 24 height 12
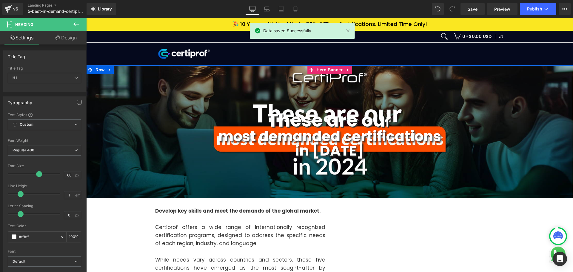
click at [123, 166] on div "These are ou r Heading most demanded certifications Heading in [DATE] Heading R…" at bounding box center [329, 131] width 487 height 133
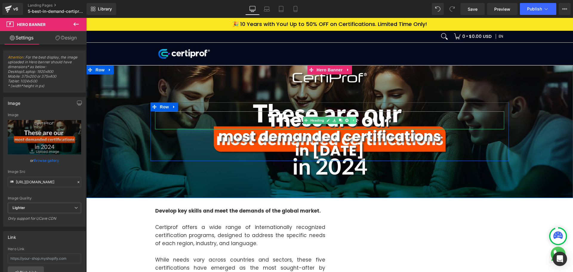
click at [352, 121] on icon at bounding box center [353, 120] width 3 height 4
click at [369, 120] on strong "These are ou" at bounding box center [326, 120] width 117 height 25
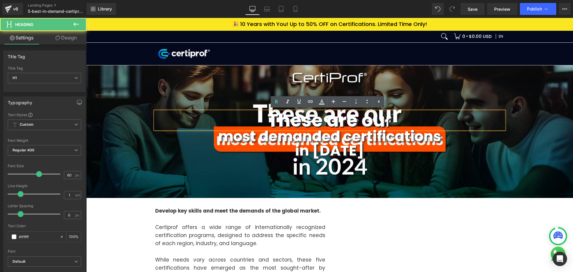
click at [369, 120] on strong "These are ou" at bounding box center [326, 120] width 117 height 25
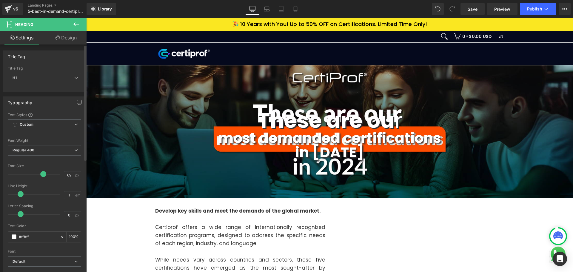
type input "68"
drag, startPoint x: 38, startPoint y: 173, endPoint x: 42, endPoint y: 173, distance: 4.2
click at [42, 173] on span at bounding box center [43, 174] width 6 height 6
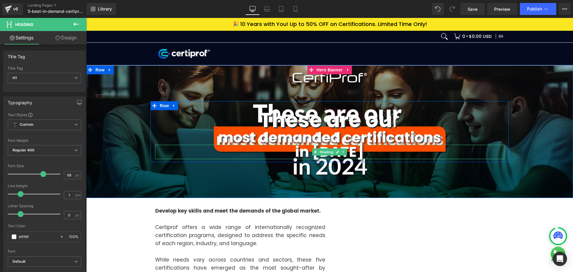
click at [331, 154] on span "Heading" at bounding box center [326, 151] width 16 height 7
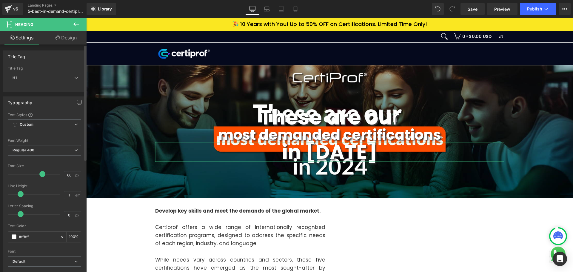
type input "67"
drag, startPoint x: 33, startPoint y: 175, endPoint x: 42, endPoint y: 175, distance: 9.6
click at [42, 175] on span at bounding box center [43, 174] width 6 height 6
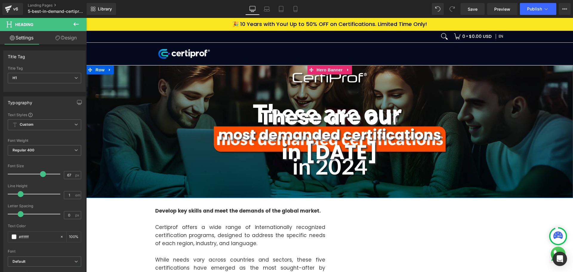
click at [532, 164] on span "These are ou r Heading most demanded certifications Heading in [DATE] Heading R…" at bounding box center [329, 131] width 487 height 67
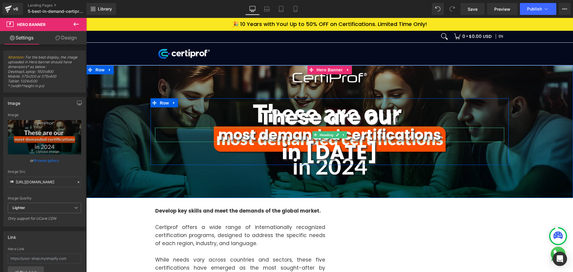
click at [418, 137] on strong "most demanded certifications" at bounding box center [329, 135] width 223 height 20
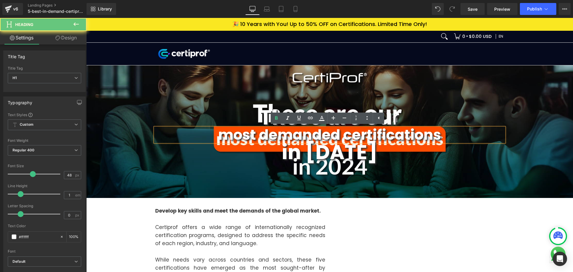
click at [418, 137] on strong "most demanded certifications" at bounding box center [329, 135] width 223 height 20
click at [445, 136] on h1 "most demanded certifications" at bounding box center [329, 135] width 349 height 14
click at [438, 133] on strong "most demanded certifications" at bounding box center [329, 135] width 223 height 20
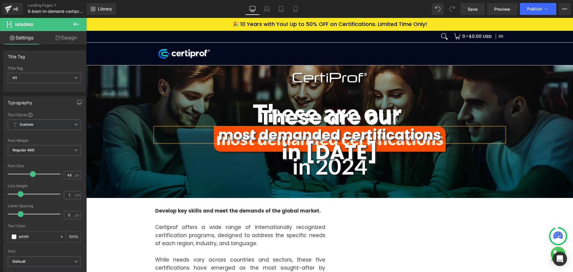
click at [218, 132] on strong "most demanded certifications" at bounding box center [329, 135] width 223 height 20
click at [218, 133] on strong "most demanded certifications" at bounding box center [329, 135] width 223 height 20
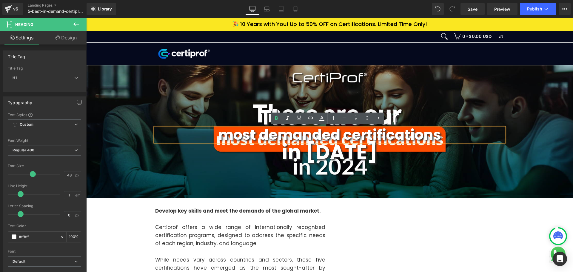
drag, startPoint x: 212, startPoint y: 133, endPoint x: 492, endPoint y: 138, distance: 280.0
click at [492, 138] on h1 "most demanded certifications" at bounding box center [329, 135] width 349 height 14
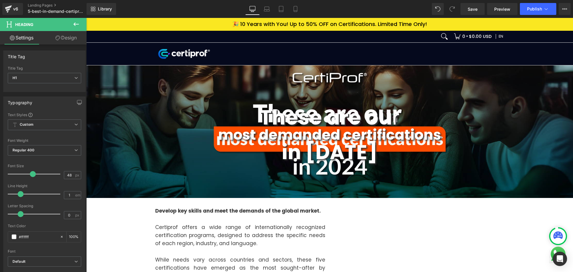
click at [62, 41] on link "Design" at bounding box center [65, 37] width 43 height 13
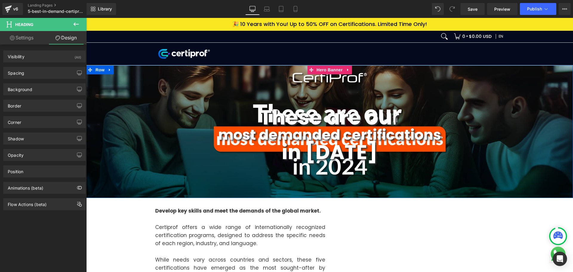
click at [515, 167] on div "These are ou r Heading most demanded certifications Heading in [DATE] Heading R…" at bounding box center [329, 131] width 487 height 133
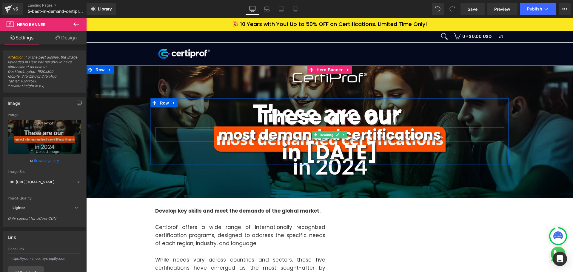
click at [273, 136] on strong "most demanded certifications" at bounding box center [329, 135] width 223 height 20
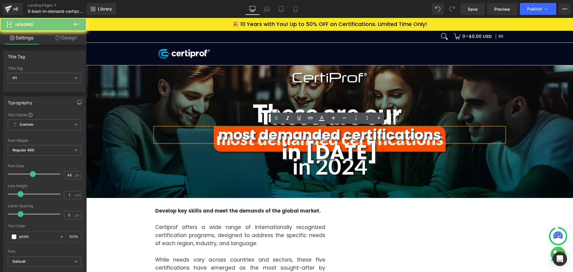
click at [273, 136] on strong "most demanded certifications" at bounding box center [329, 135] width 223 height 20
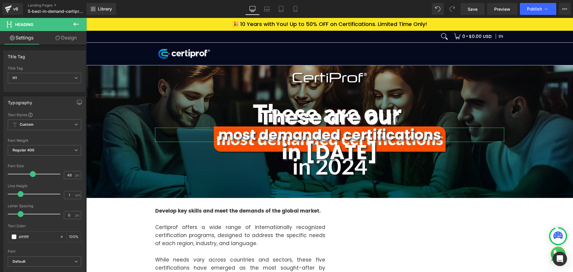
click at [70, 40] on link "Design" at bounding box center [65, 37] width 43 height 13
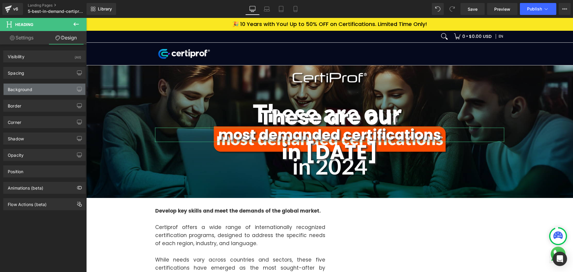
click at [42, 88] on div "Background" at bounding box center [45, 89] width 82 height 11
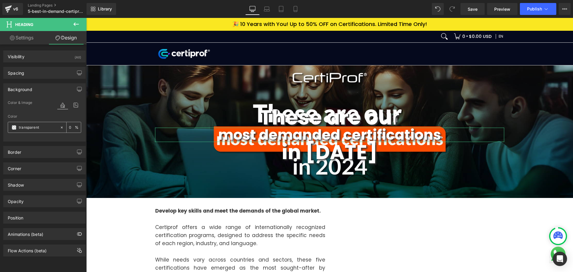
click at [15, 129] on span at bounding box center [14, 127] width 5 height 5
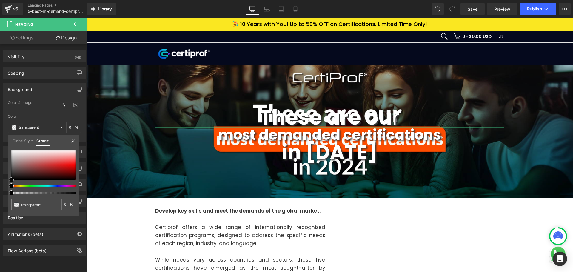
type input "#c98282"
type input "100"
type input "#c98282"
type input "100"
type input "#cb8484"
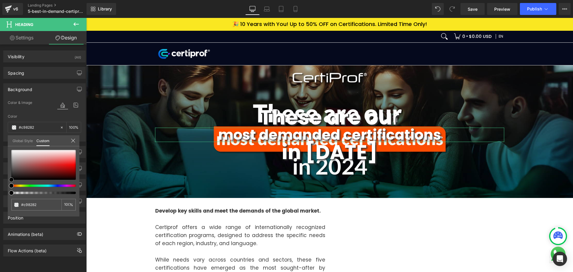
type input "#cb8484"
type input "#cc5151"
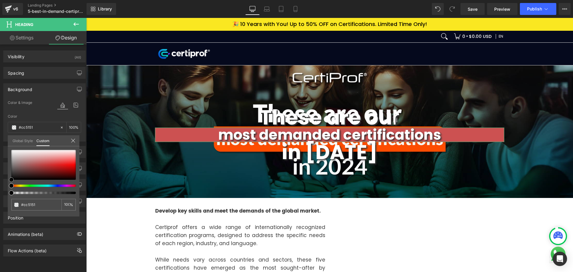
type input "#d82121"
type input "#e31616"
type input "#ee2020"
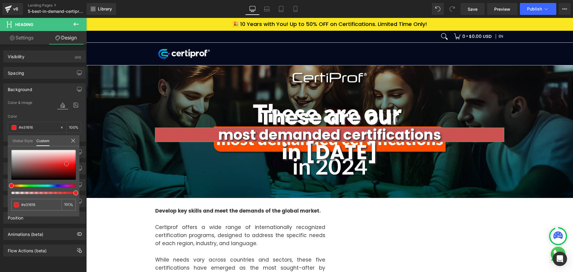
type input "#ee2020"
type input "#f01d1d"
type input "#f42323"
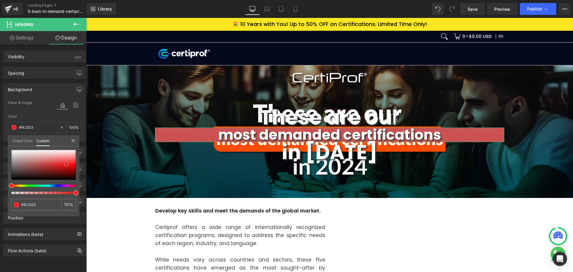
type input "#f92929"
type input "#fb3131"
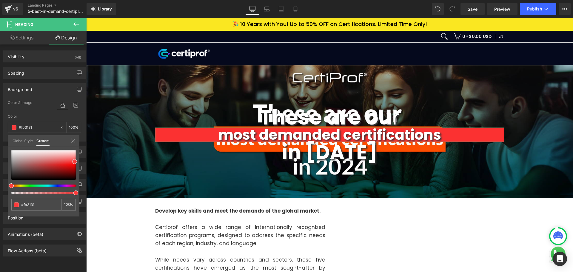
type input "#fb3636"
type input "#fe3939"
type input "#fd1515"
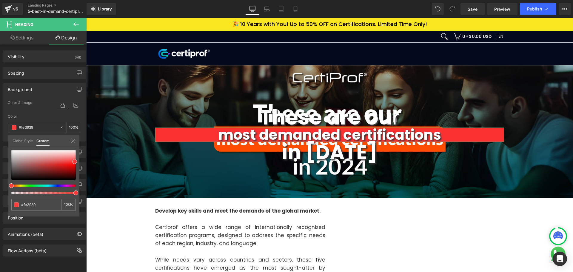
type input "#fd1515"
type input "#e00000"
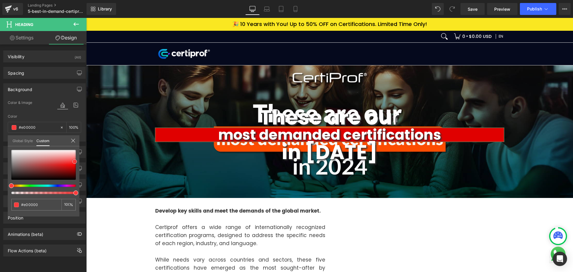
type input "#b70000"
type input "#8e0000"
type input "#7a0000"
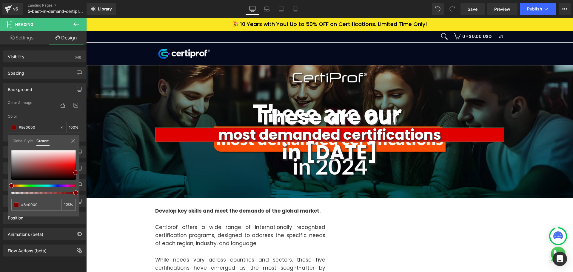
type input "#7a0000"
type input "#600000"
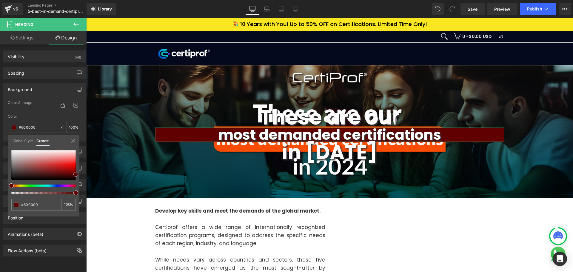
type input "#560000"
type input "#510000"
type input "#660000"
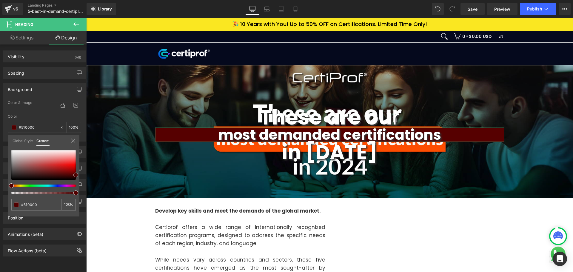
type input "#660000"
type input "#840000"
type input "#a30000"
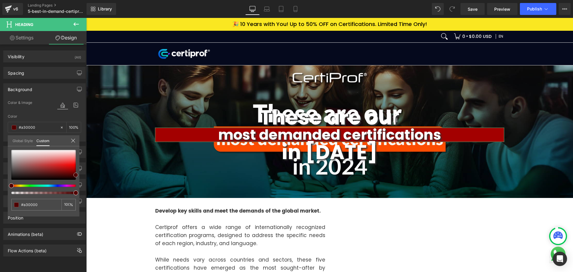
type input "#bc0000"
type input "#c60000"
type input "#d00101"
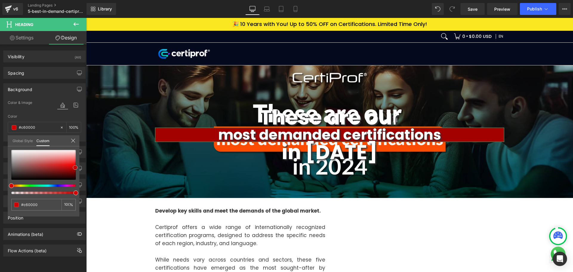
type input "#d00101"
type input "#da0101"
type input "#df0101"
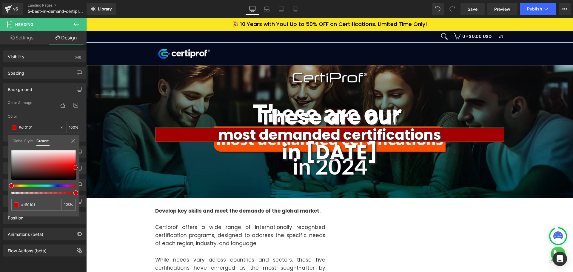
type input "#e90101"
type input "#f30101"
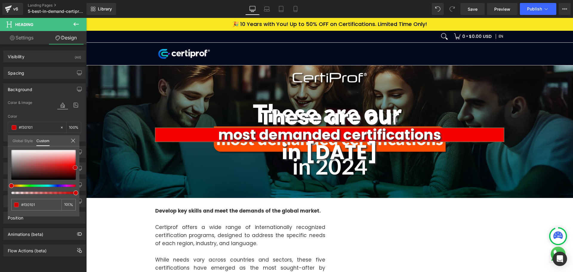
type input "#f90000"
type input "#ff0000"
type input "#f40000"
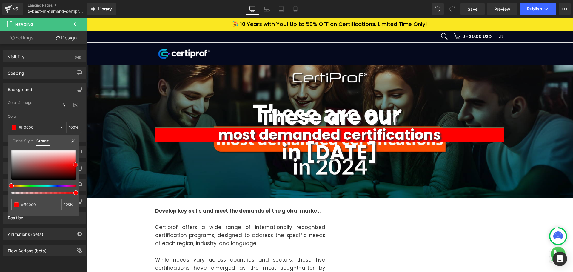
type input "#f40000"
type input "#e00000"
type input "#c10000"
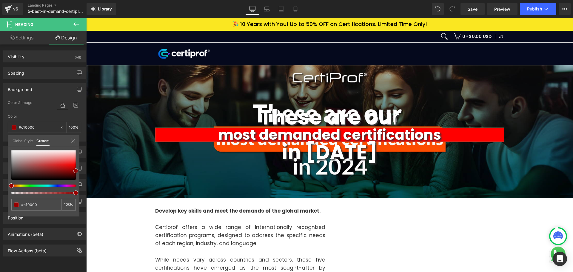
type input "#9e0000"
type input "#840000"
type input "#7a0000"
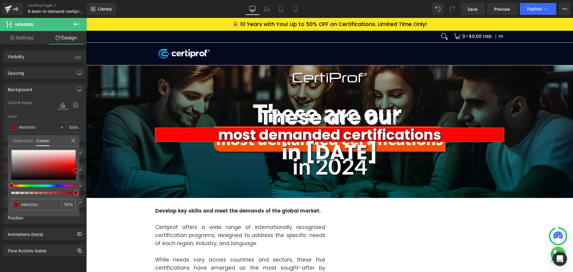
type input "#7a0000"
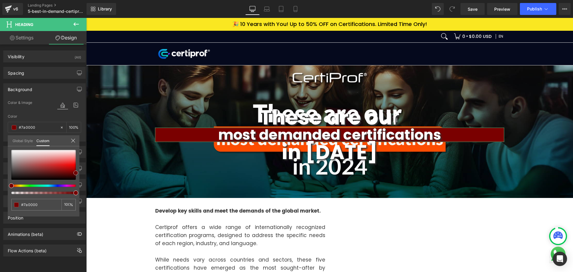
type input "#700000"
type input "#750000"
type input "#890000"
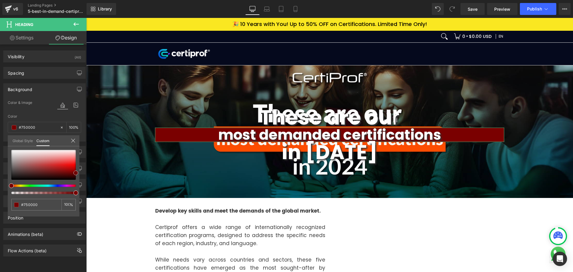
type input "#890000"
type input "#ad0000"
type input "#bc0000"
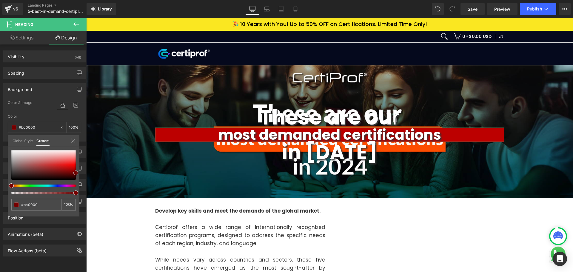
type input "#c60000"
type input "#cc0000"
type input "#c60000"
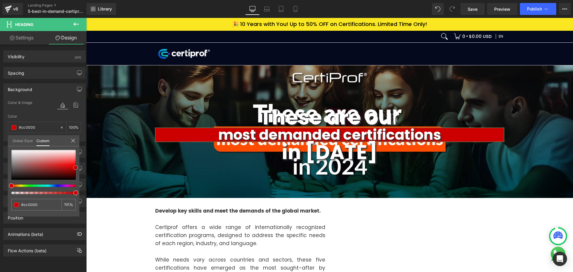
type input "#c60000"
type input "#b70000"
type input "#a80000"
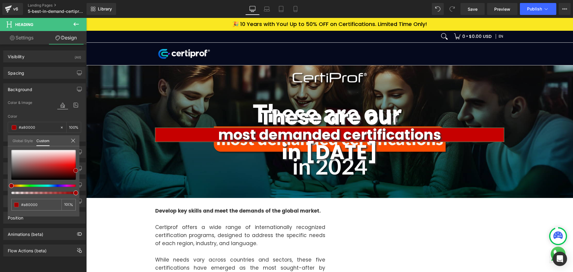
type input "#9e0000"
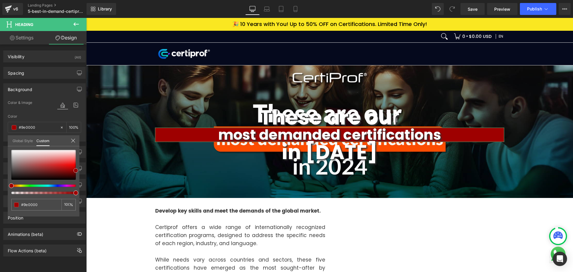
type input "#990000"
drag, startPoint x: 37, startPoint y: 160, endPoint x: 76, endPoint y: 171, distance: 40.2
click at [76, 171] on div at bounding box center [43, 165] width 64 height 30
type input "#992100"
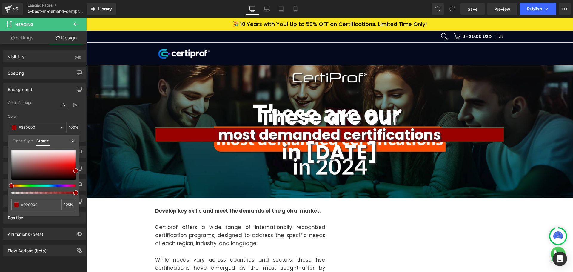
type input "#992100"
type input "#992600"
type input "#992d00"
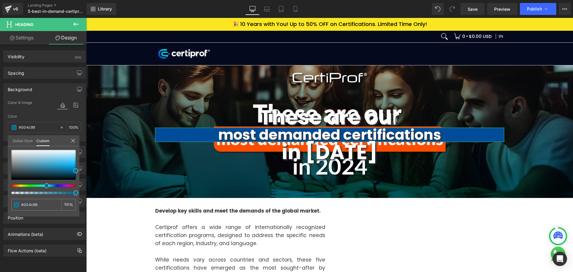
drag, startPoint x: 13, startPoint y: 186, endPoint x: 46, endPoint y: 184, distance: 33.4
click at [46, 184] on div at bounding box center [41, 185] width 64 height 2
drag, startPoint x: 44, startPoint y: 184, endPoint x: 46, endPoint y: 187, distance: 4.0
click at [44, 184] on div at bounding box center [43, 172] width 64 height 44
click at [46, 187] on div at bounding box center [43, 172] width 64 height 44
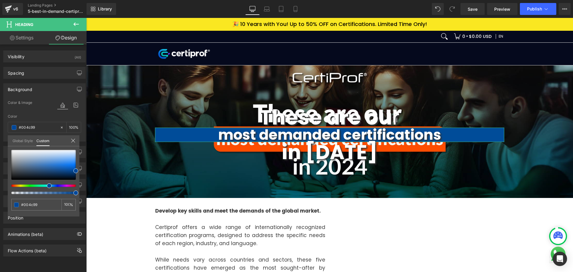
click at [44, 190] on div at bounding box center [43, 172] width 64 height 44
click at [46, 187] on div at bounding box center [43, 172] width 64 height 44
click at [46, 185] on div at bounding box center [41, 185] width 64 height 2
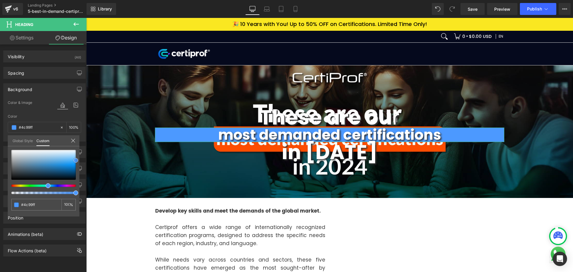
drag, startPoint x: 64, startPoint y: 158, endPoint x: 73, endPoint y: 166, distance: 12.5
click at [76, 161] on div at bounding box center [43, 165] width 64 height 30
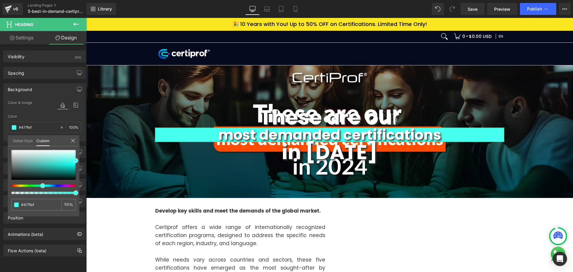
drag, startPoint x: 47, startPoint y: 186, endPoint x: 40, endPoint y: 187, distance: 7.5
click at [40, 187] on div at bounding box center [41, 185] width 64 height 2
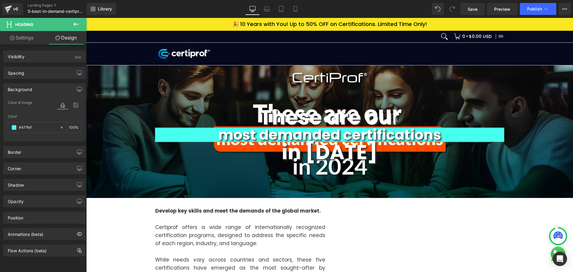
click at [26, 37] on link "Settings" at bounding box center [21, 37] width 43 height 13
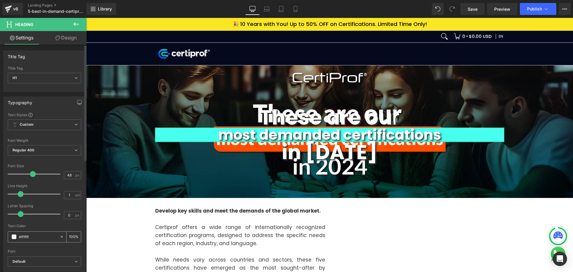
click at [14, 234] on span at bounding box center [14, 236] width 5 height 5
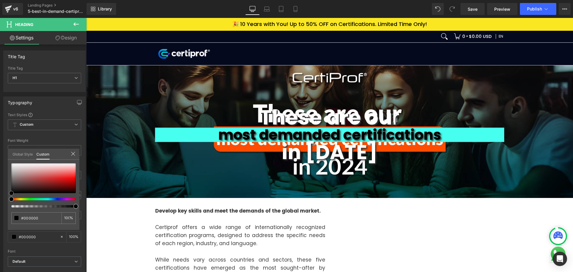
drag, startPoint x: 38, startPoint y: 174, endPoint x: -4, endPoint y: 197, distance: 47.3
click at [0, 197] on html "Heading You are previewing how the will restyle your page. You can not edit Ele…" at bounding box center [286, 136] width 573 height 272
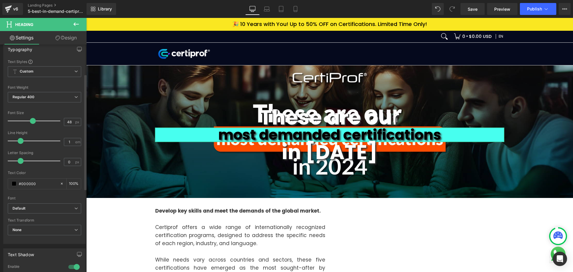
scroll to position [60, 0]
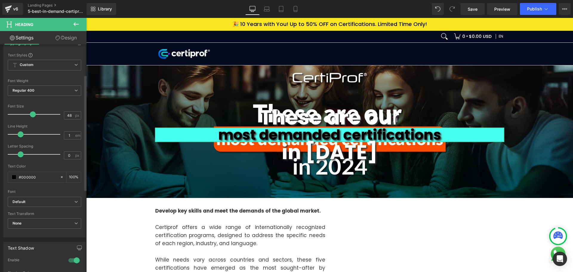
click at [70, 261] on div at bounding box center [74, 260] width 14 height 10
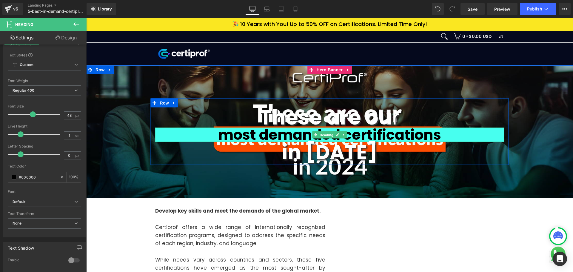
click at [192, 131] on h1 "most demanded certifications" at bounding box center [329, 135] width 349 height 14
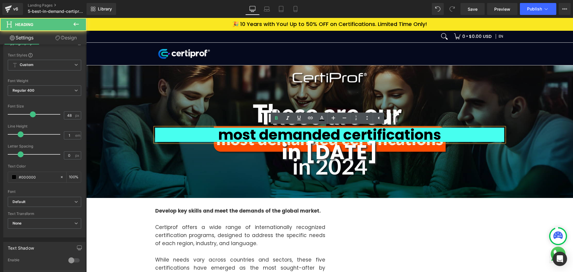
click at [156, 133] on h1 "most demanded certifications" at bounding box center [329, 135] width 349 height 14
click at [147, 147] on span "These are ou r Heading most demanded certifications Heading in [DATE] Heading R…" at bounding box center [329, 131] width 487 height 67
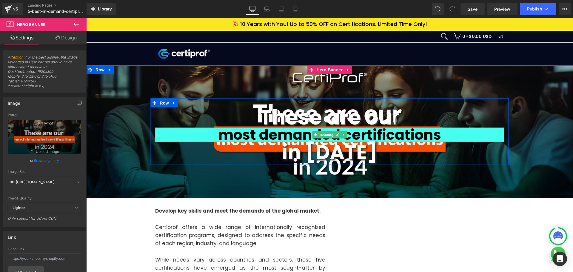
click at [430, 132] on strong "most demanded certifications" at bounding box center [329, 135] width 223 height 20
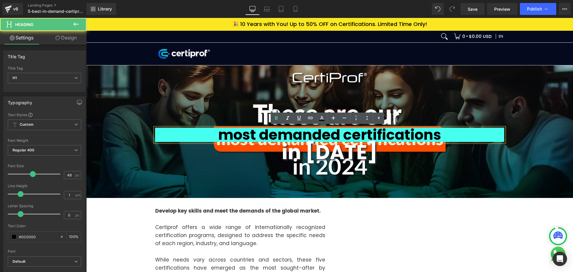
click at [498, 133] on h1 "most demanded certifications" at bounding box center [329, 135] width 349 height 14
click at [524, 148] on span "These are ou r Heading most demanded certifications Heading in [DATE] Heading R…" at bounding box center [329, 131] width 487 height 67
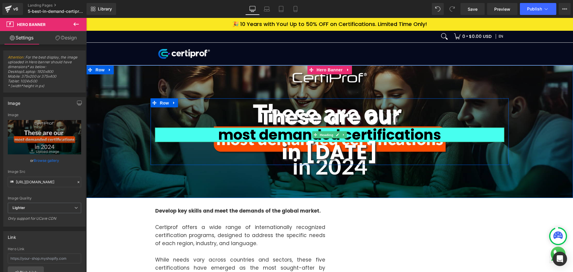
click at [192, 130] on h1 "most demanded certifications" at bounding box center [329, 135] width 349 height 14
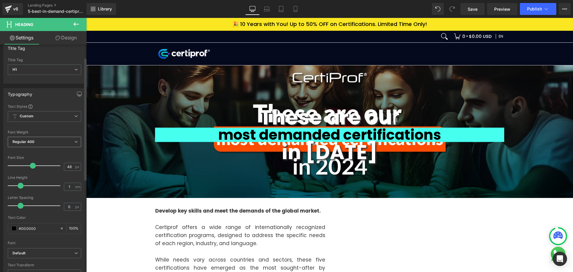
scroll to position [0, 0]
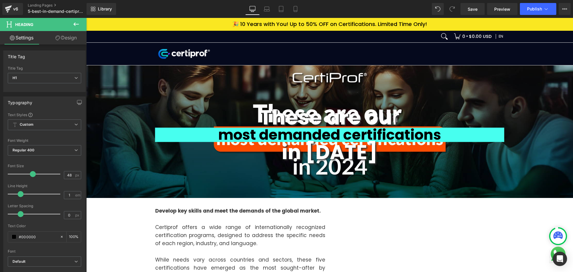
click at [73, 41] on link "Design" at bounding box center [65, 37] width 43 height 13
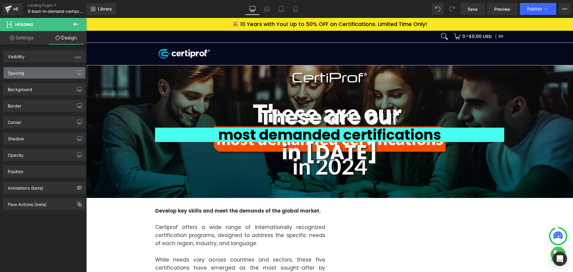
click at [33, 73] on div "Spacing" at bounding box center [45, 72] width 82 height 11
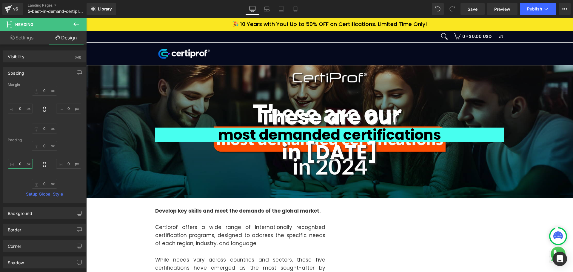
click at [25, 163] on input "0" at bounding box center [20, 164] width 25 height 10
click at [63, 164] on input "0" at bounding box center [68, 164] width 25 height 10
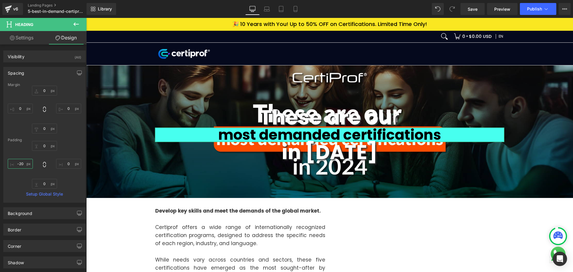
click at [16, 166] on input "-20" at bounding box center [20, 164] width 25 height 10
click at [25, 107] on input "0" at bounding box center [20, 109] width 25 height 10
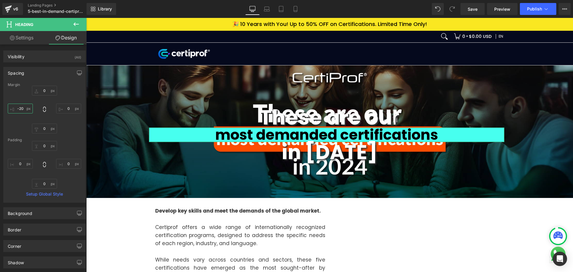
click at [25, 107] on input "-20" at bounding box center [20, 109] width 25 height 10
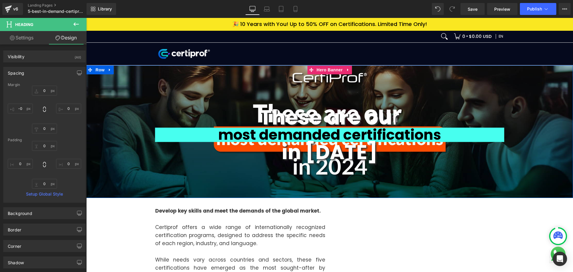
click at [241, 174] on div "These are ou r Heading most demanded certifications Heading in [DATE] Heading R…" at bounding box center [329, 131] width 487 height 133
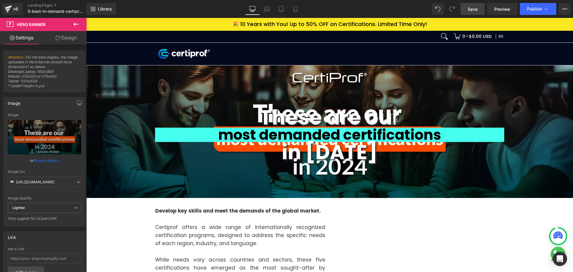
click at [471, 9] on span "Save" at bounding box center [473, 9] width 10 height 6
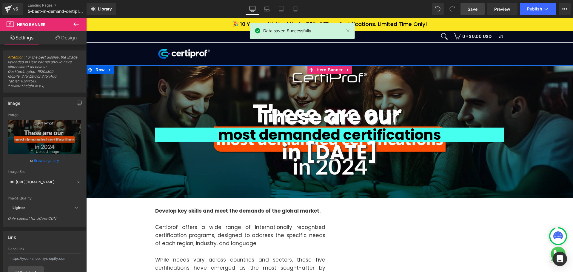
click at [140, 175] on div "These are ou r Heading most demanded certifications Heading in [DATE] Heading R…" at bounding box center [329, 131] width 487 height 133
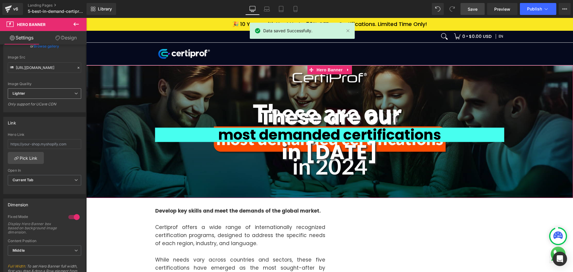
scroll to position [119, 0]
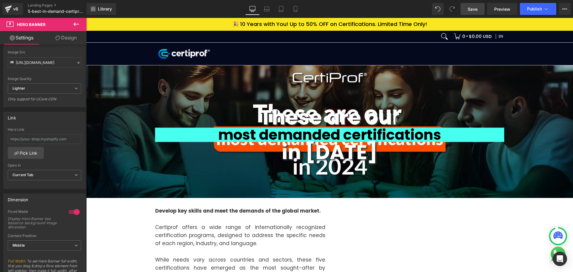
click at [470, 10] on span "Save" at bounding box center [473, 9] width 10 height 6
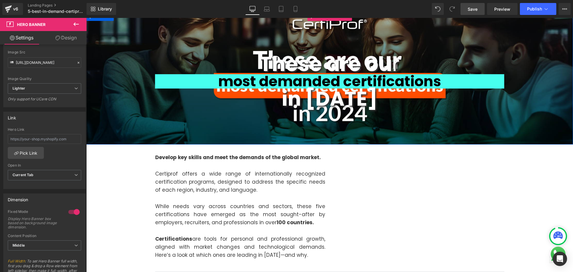
scroll to position [60, 0]
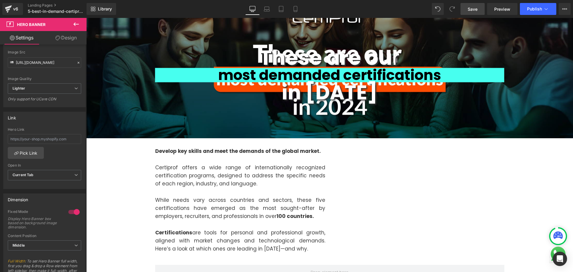
click at [512, 118] on div "These are ou r Heading most demanded certifications Heading in [DATE] Heading R…" at bounding box center [329, 72] width 487 height 133
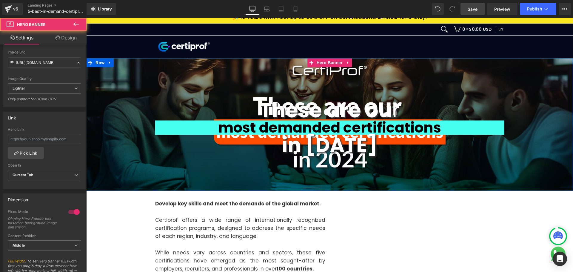
scroll to position [0, 0]
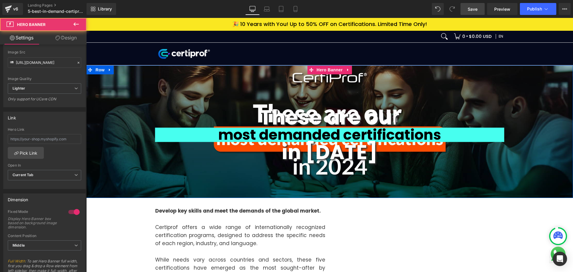
click at [496, 133] on h1 "most demanded certifications" at bounding box center [329, 135] width 349 height 14
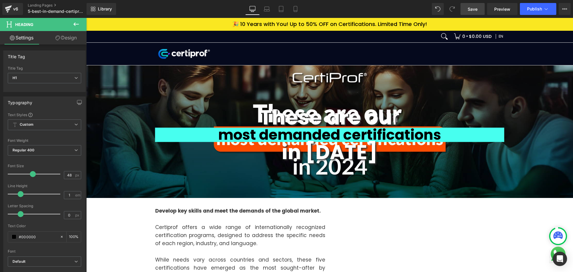
click at [74, 25] on icon at bounding box center [75, 24] width 5 height 4
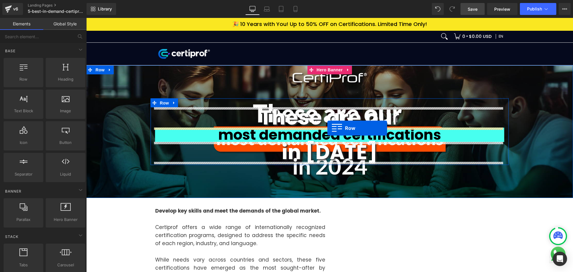
drag, startPoint x: 113, startPoint y: 93, endPoint x: 327, endPoint y: 128, distance: 217.2
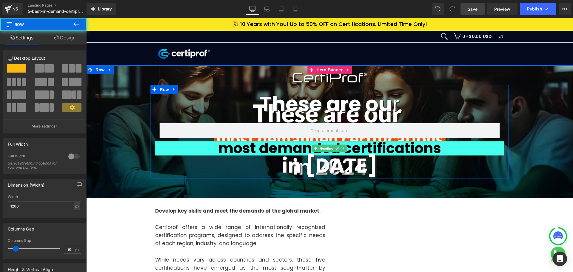
click at [469, 145] on h1 "most demanded certifications" at bounding box center [329, 148] width 349 height 14
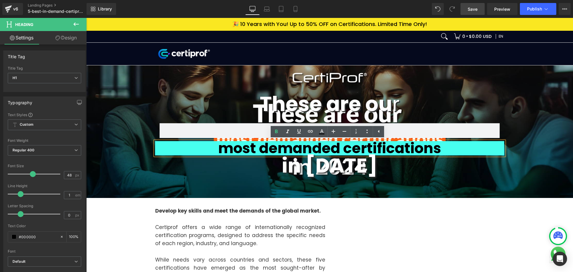
click at [152, 175] on div "These are ou r Heading Row most demanded certifications Heading in [DATE] Headi…" at bounding box center [330, 134] width 358 height 81
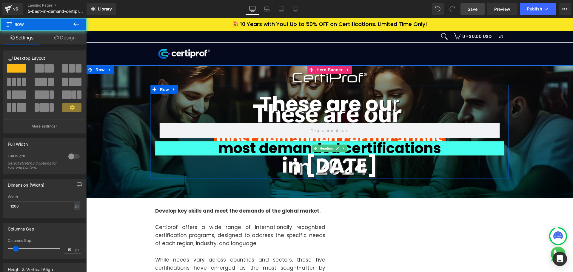
click at [161, 143] on h1 "most demanded certifications" at bounding box center [329, 148] width 349 height 14
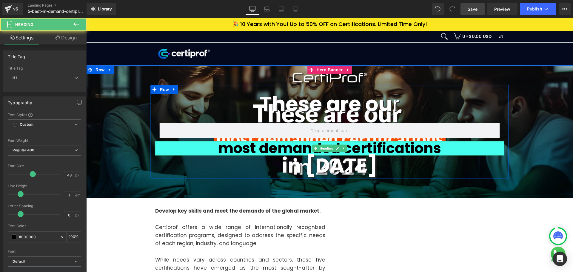
click at [156, 144] on h1 "most demanded certifications" at bounding box center [329, 148] width 349 height 14
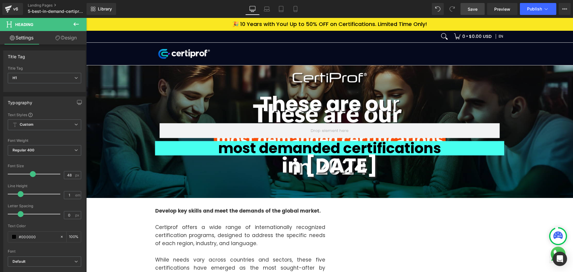
click at [72, 25] on button at bounding box center [76, 24] width 21 height 13
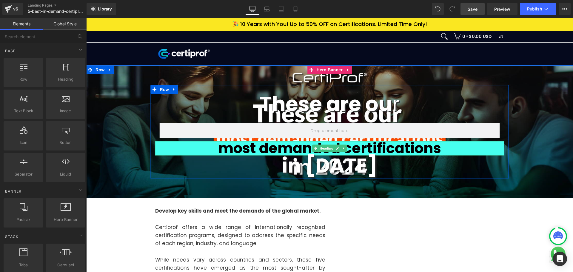
click at [497, 150] on h1 "most demanded certifications" at bounding box center [329, 148] width 349 height 14
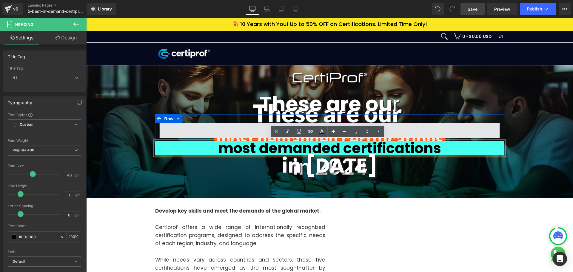
drag, startPoint x: 491, startPoint y: 149, endPoint x: 477, endPoint y: 130, distance: 23.4
click at [477, 130] on div "These are ou r Heading Row most demanded certifications Heading in [DATE] Headi…" at bounding box center [330, 134] width 358 height 81
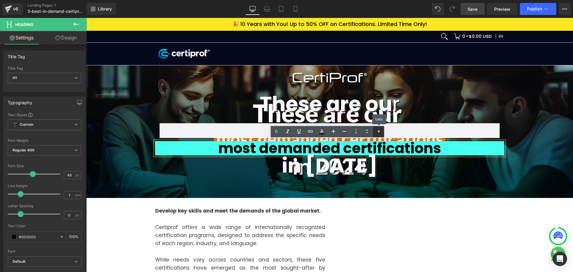
click at [379, 133] on icon at bounding box center [378, 131] width 7 height 7
click at [367, 132] on icon at bounding box center [367, 131] width 1 height 3
click at [472, 150] on h1 "most demanded certifications" at bounding box center [329, 148] width 349 height 14
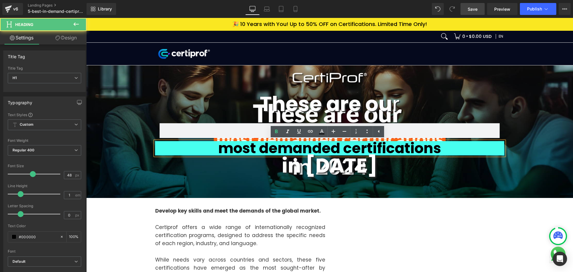
click at [472, 150] on h1 "most demanded certifications" at bounding box center [329, 148] width 349 height 14
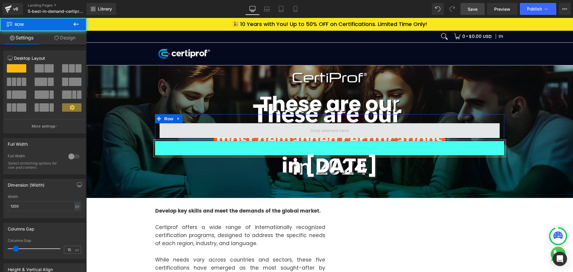
click at [242, 129] on span at bounding box center [330, 130] width 340 height 15
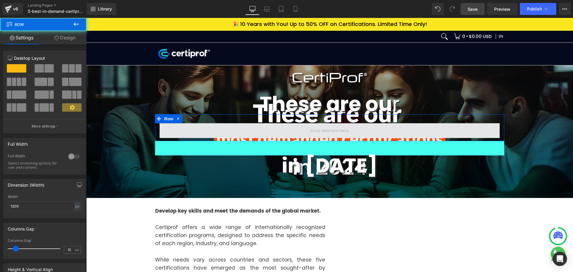
click at [242, 129] on span at bounding box center [330, 130] width 340 height 15
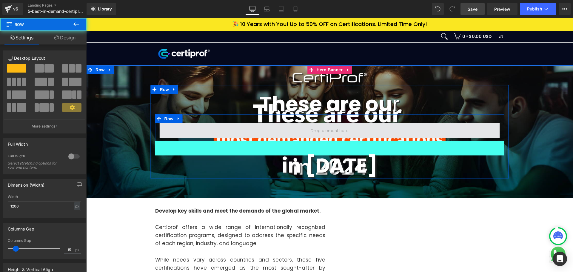
click at [242, 129] on span at bounding box center [330, 130] width 340 height 15
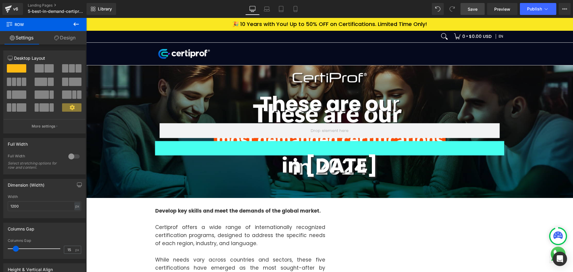
click at [76, 22] on icon at bounding box center [76, 24] width 7 height 7
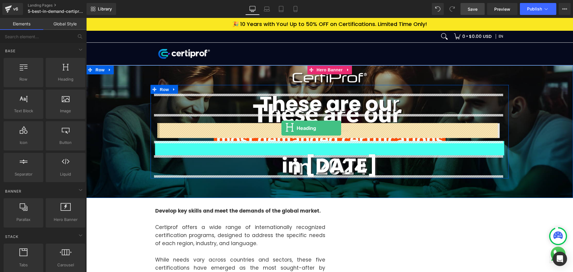
drag, startPoint x: 147, startPoint y: 97, endPoint x: 281, endPoint y: 128, distance: 138.2
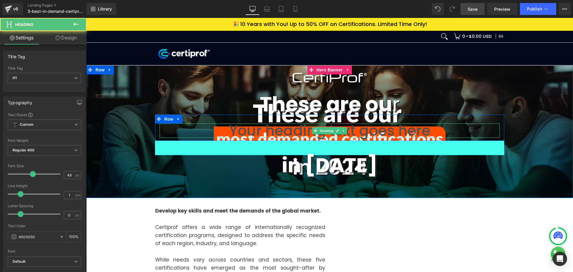
click at [301, 130] on h1 "Your heading text goes here" at bounding box center [330, 131] width 340 height 14
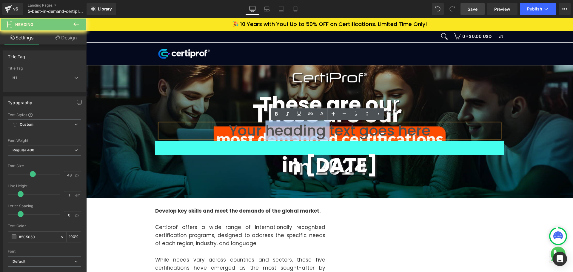
click at [301, 130] on h1 "Your heading text goes here" at bounding box center [330, 131] width 340 height 14
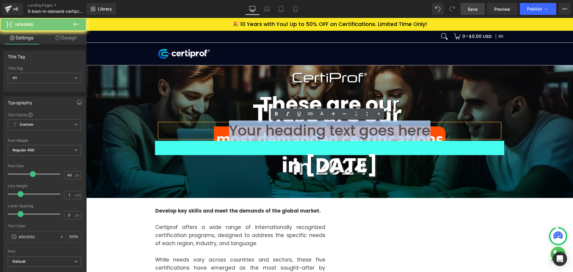
click at [301, 130] on h1 "Your heading text goes here" at bounding box center [330, 131] width 340 height 14
paste div
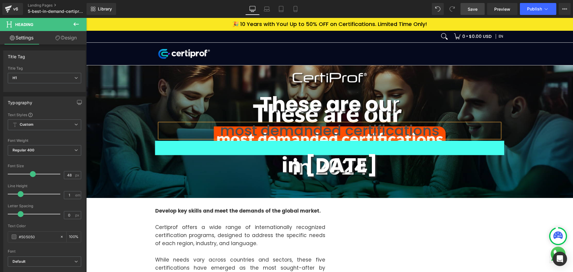
click at [531, 134] on span "These are ou r Heading most demanded certifications Heading Row Heading in [DAT…" at bounding box center [329, 131] width 487 height 93
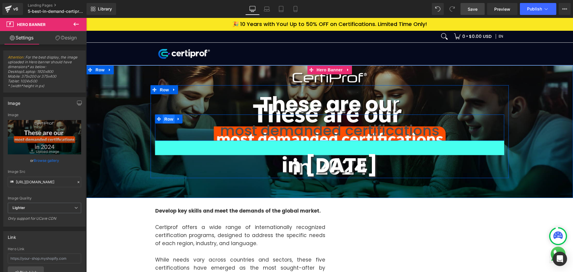
click at [167, 117] on span "Row" at bounding box center [169, 119] width 12 height 9
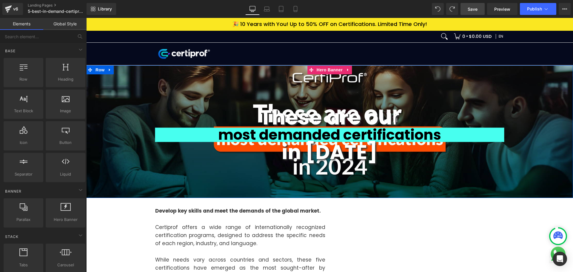
click at [553, 148] on span "These are ou r Heading most demanded certifications Heading in [DATE] Heading R…" at bounding box center [329, 131] width 487 height 67
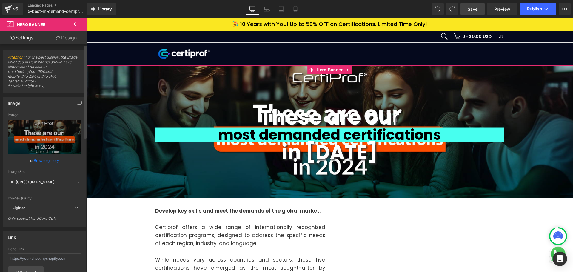
click at [47, 160] on link "Browse gallery" at bounding box center [46, 160] width 25 height 10
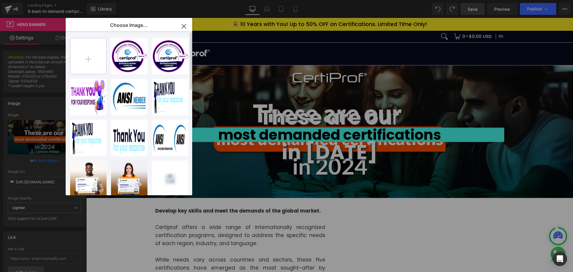
click at [86, 54] on input "file" at bounding box center [88, 56] width 36 height 36
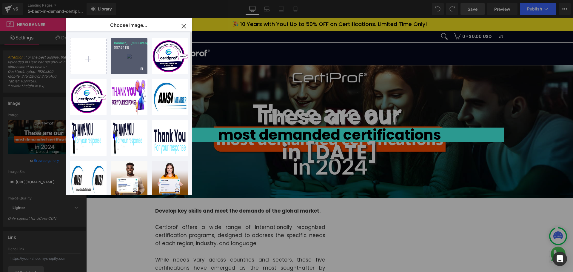
click at [135, 61] on div "Banner_..._230.webp 557.61 KB" at bounding box center [129, 56] width 36 height 36
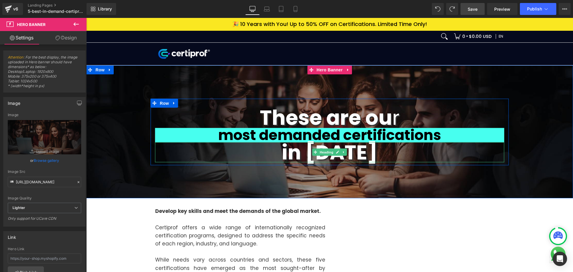
click at [354, 149] on strong "in [DATE]" at bounding box center [330, 152] width 96 height 28
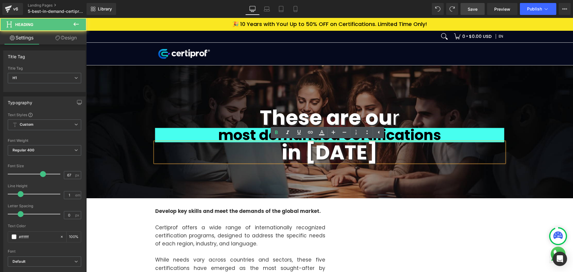
click at [363, 149] on strong "in [DATE]" at bounding box center [330, 152] width 96 height 28
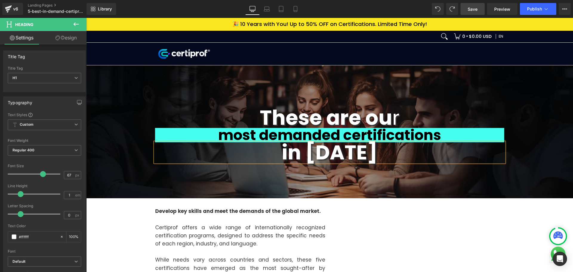
click at [540, 167] on div "These are ou r Heading most demanded certifications Heading in [DATE] Heading R…" at bounding box center [329, 131] width 487 height 133
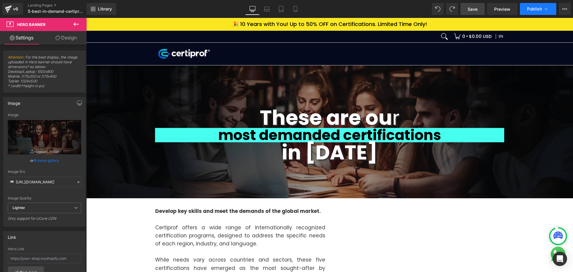
click at [532, 12] on button "Publish" at bounding box center [538, 9] width 36 height 12
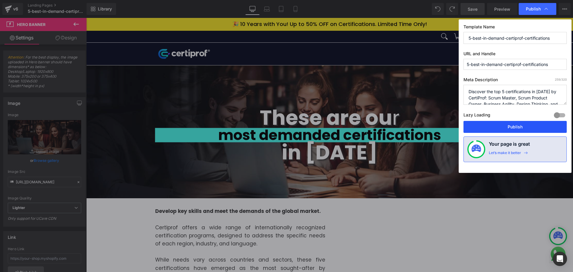
click at [510, 126] on button "Publish" at bounding box center [514, 127] width 103 height 12
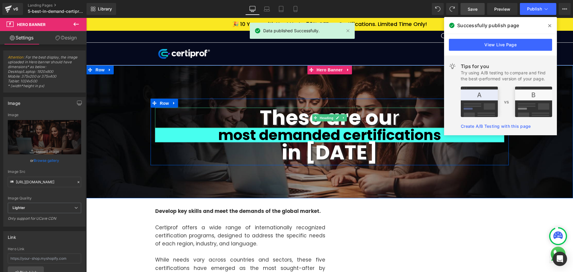
click at [395, 115] on h1 "These are ou r" at bounding box center [329, 117] width 349 height 20
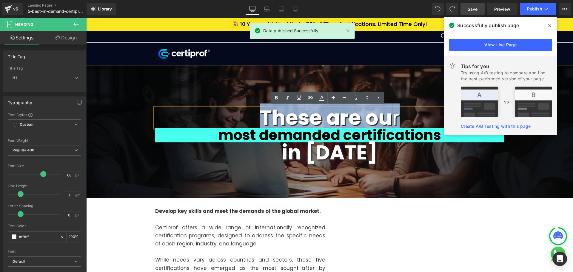
drag, startPoint x: 397, startPoint y: 114, endPoint x: 263, endPoint y: 119, distance: 134.1
click at [263, 119] on h1 "These are ou r" at bounding box center [329, 117] width 349 height 20
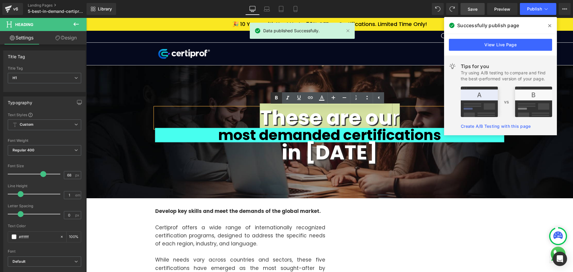
click at [274, 101] on icon at bounding box center [276, 97] width 7 height 7
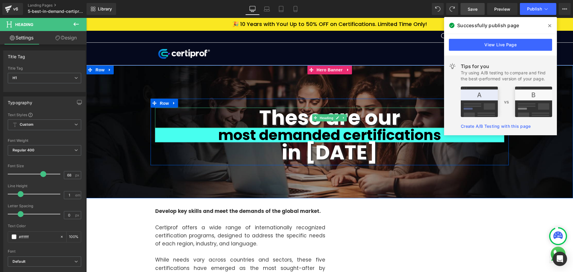
click at [262, 119] on strong "These are our" at bounding box center [329, 117] width 141 height 28
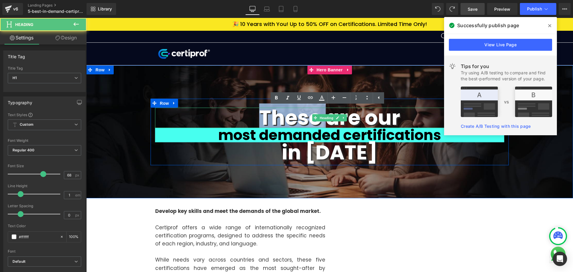
click at [262, 119] on strong "These are our" at bounding box center [329, 117] width 141 height 28
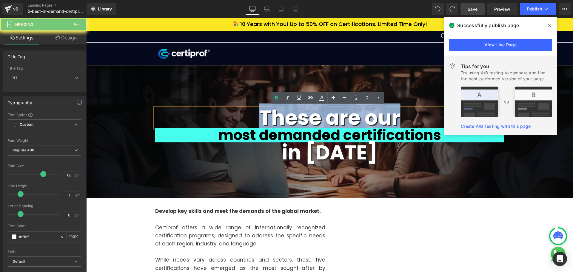
click at [262, 119] on strong "These are our" at bounding box center [329, 117] width 141 height 28
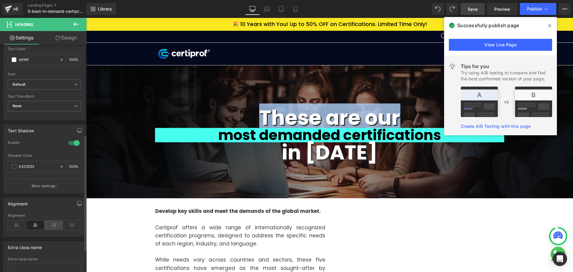
scroll to position [179, 0]
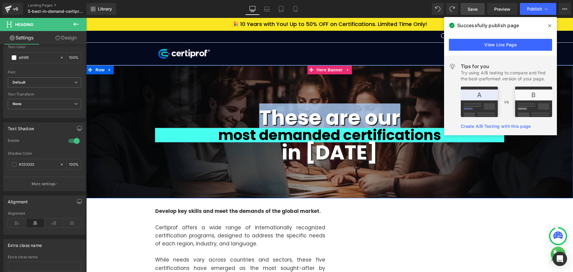
click at [237, 185] on div "These are our Heading most demanded certifications Heading in [DATE] Heading Row" at bounding box center [329, 131] width 487 height 133
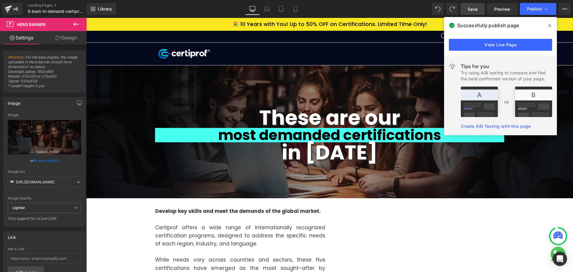
click at [550, 27] on icon at bounding box center [549, 25] width 3 height 5
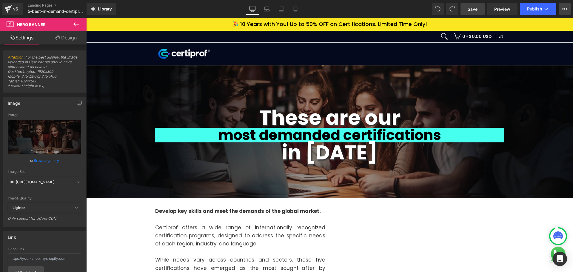
click at [564, 9] on icon at bounding box center [564, 8] width 1 height 1
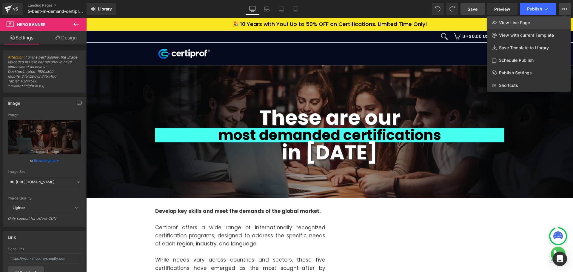
click at [525, 25] on span "View Live Page" at bounding box center [514, 22] width 31 height 5
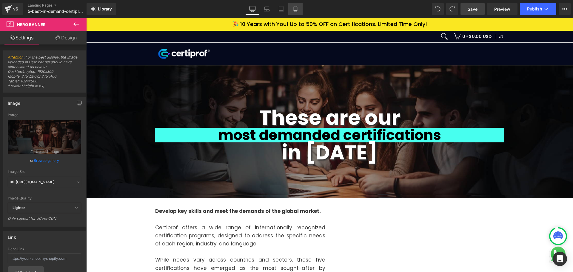
click at [298, 9] on icon at bounding box center [295, 9] width 6 height 6
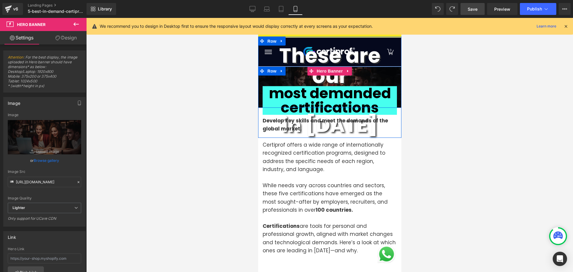
click at [259, 87] on div "These are our Heading most demanded certifications Heading in [DATE] Heading" at bounding box center [329, 89] width 143 height 89
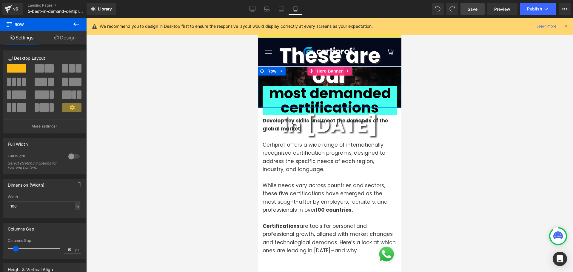
click at [325, 71] on span "Hero Banner" at bounding box center [329, 71] width 29 height 9
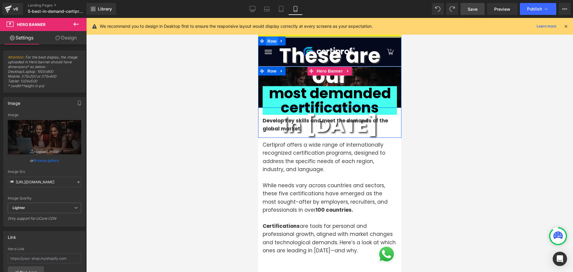
click at [272, 41] on span "Row" at bounding box center [272, 40] width 12 height 9
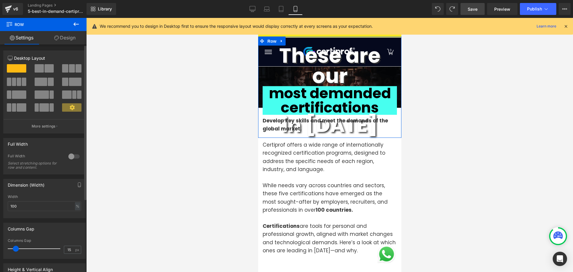
click at [72, 157] on div at bounding box center [74, 157] width 14 height 10
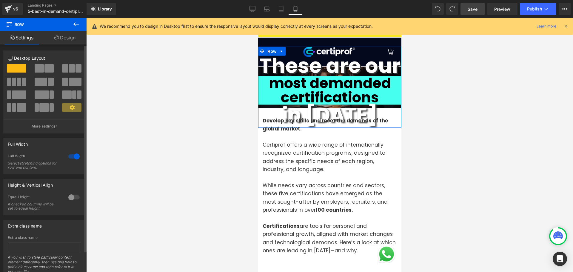
click at [70, 196] on div at bounding box center [74, 197] width 14 height 10
click at [270, 49] on span "Row" at bounding box center [272, 51] width 12 height 9
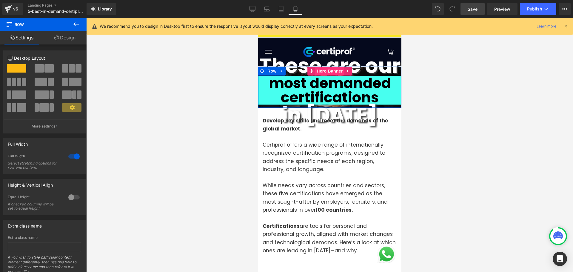
click at [326, 71] on span "Hero Banner" at bounding box center [329, 71] width 29 height 9
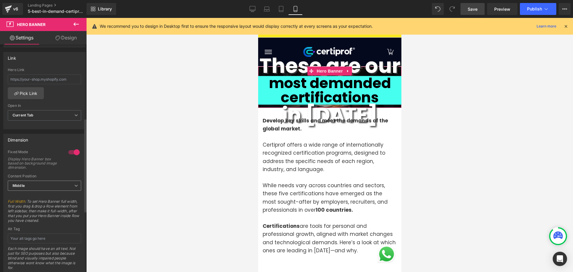
click at [69, 183] on span "Middle" at bounding box center [44, 186] width 73 height 10
click at [63, 170] on div "Fixed Mode Display Hero Banner box based on background image dimension." at bounding box center [44, 162] width 73 height 24
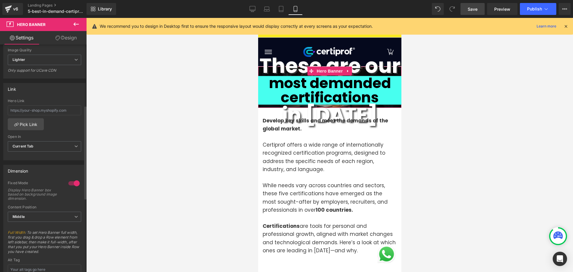
scroll to position [0, 0]
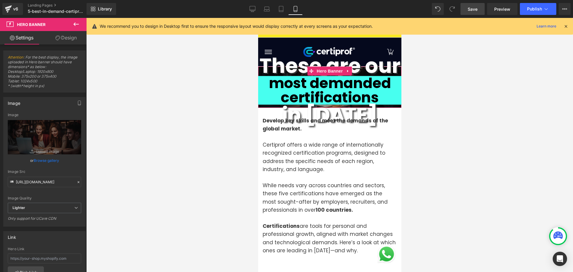
click at [68, 39] on link "Design" at bounding box center [65, 37] width 43 height 13
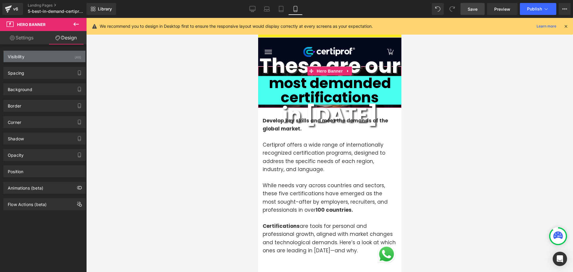
click at [47, 56] on div "Visibility (All)" at bounding box center [45, 56] width 82 height 11
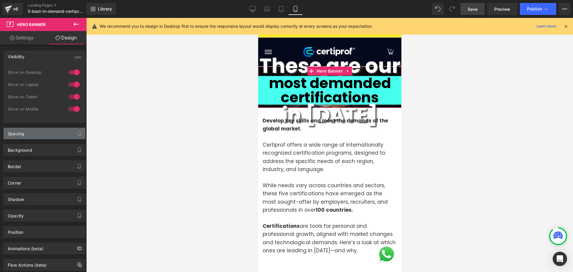
click at [36, 135] on div "Spacing" at bounding box center [45, 133] width 82 height 11
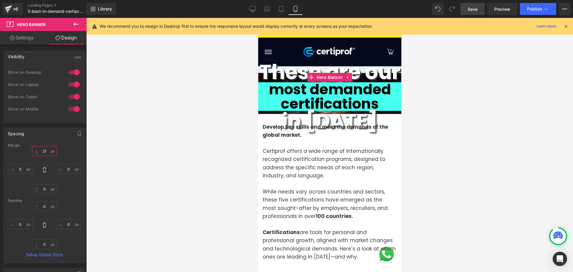
click at [45, 150] on input "21" at bounding box center [44, 151] width 25 height 10
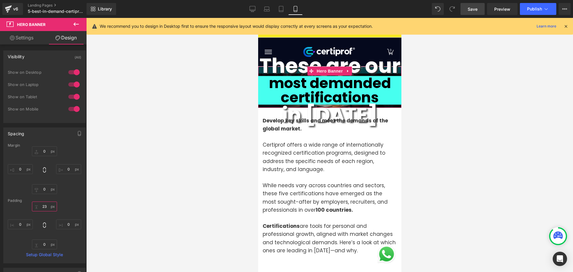
click at [48, 207] on input "23" at bounding box center [44, 206] width 25 height 10
click at [73, 192] on div "0 0 0px 0 0px 0 0px 0" at bounding box center [44, 170] width 73 height 48
click at [21, 38] on link "Settings" at bounding box center [21, 37] width 43 height 13
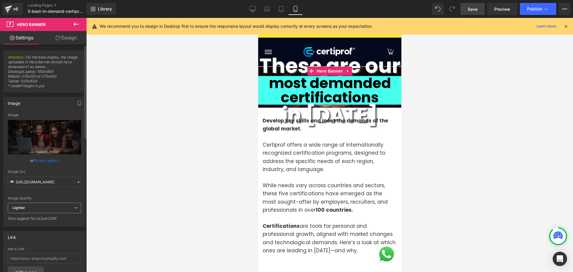
click at [65, 208] on span "Lighter" at bounding box center [44, 208] width 73 height 10
click at [44, 228] on li "Lightest" at bounding box center [43, 227] width 71 height 9
click at [65, 204] on span "Lightest" at bounding box center [44, 208] width 73 height 10
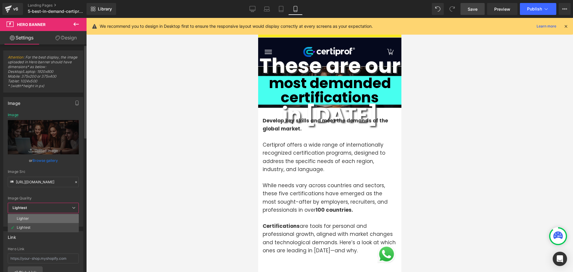
click at [40, 220] on li "Lighter" at bounding box center [43, 218] width 71 height 9
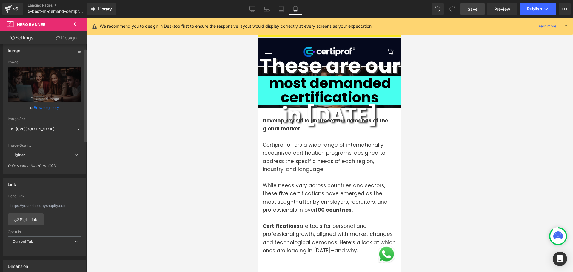
scroll to position [60, 0]
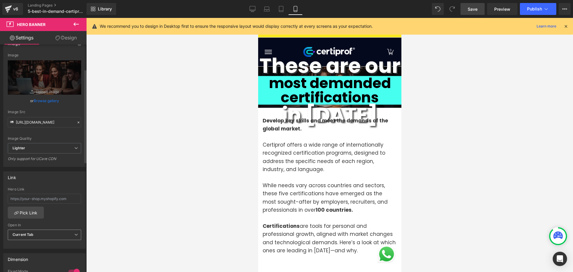
click at [48, 233] on span "Current Tab" at bounding box center [44, 235] width 73 height 10
click at [48, 233] on span "Current Tab" at bounding box center [43, 235] width 71 height 10
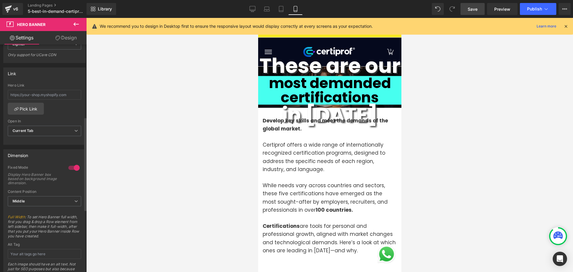
scroll to position [179, 0]
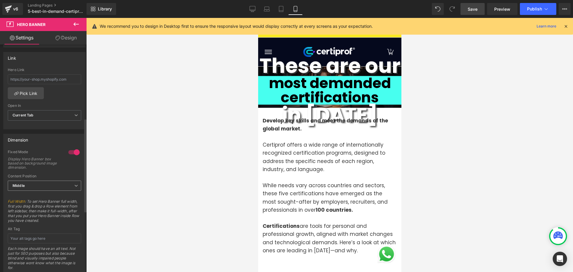
click at [58, 189] on span "Middle" at bounding box center [44, 186] width 73 height 10
click at [44, 195] on li "Top" at bounding box center [43, 196] width 71 height 9
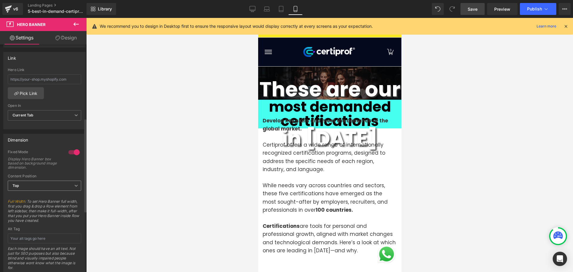
click at [52, 185] on span "Top" at bounding box center [44, 186] width 73 height 10
click at [62, 170] on div "Fixed Mode Display Hero Banner box based on background image dimension." at bounding box center [43, 162] width 71 height 24
click at [270, 71] on span "Row" at bounding box center [272, 71] width 12 height 9
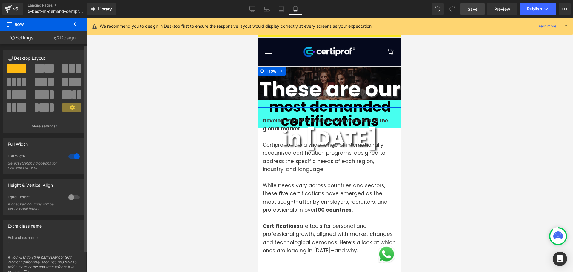
click at [73, 198] on div at bounding box center [74, 197] width 14 height 10
click at [64, 36] on link "Design" at bounding box center [64, 37] width 43 height 13
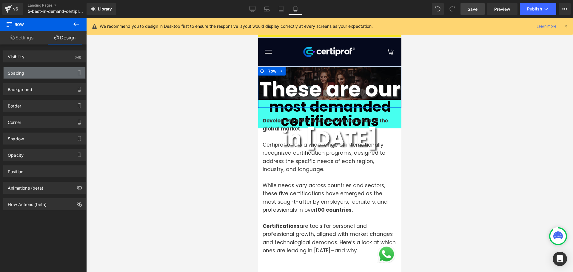
click at [34, 76] on div "Spacing" at bounding box center [45, 72] width 82 height 11
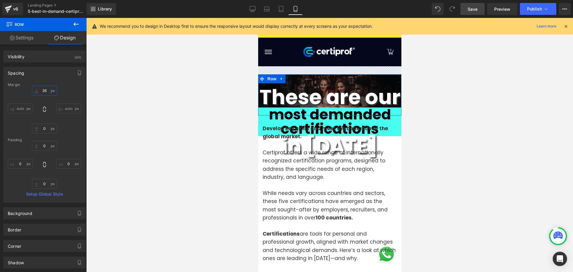
click at [43, 91] on input "26" at bounding box center [44, 91] width 25 height 10
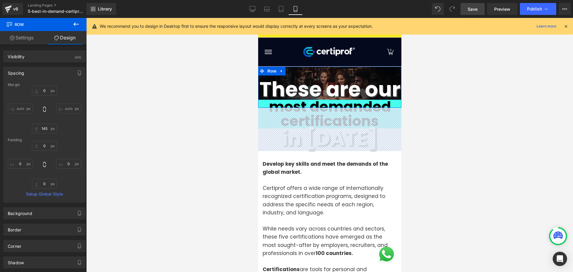
click at [56, 87] on div "0 0 auto auto 145px 145 auto auto" at bounding box center [44, 110] width 73 height 48
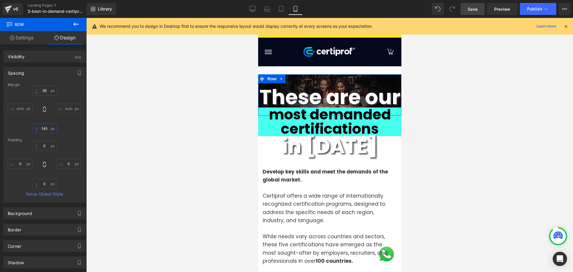
click at [45, 129] on input "145" at bounding box center [44, 129] width 25 height 10
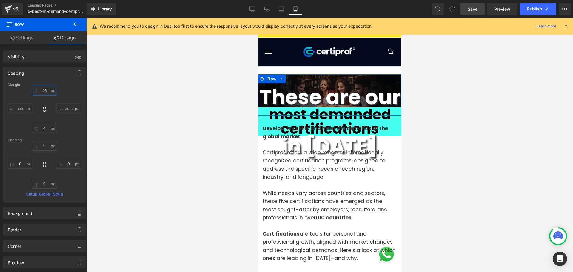
click at [43, 90] on input "26" at bounding box center [44, 91] width 25 height 10
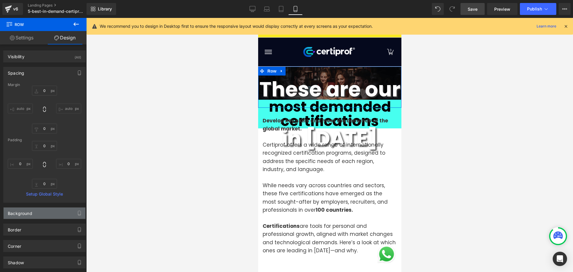
click at [38, 217] on div "Background" at bounding box center [45, 212] width 82 height 11
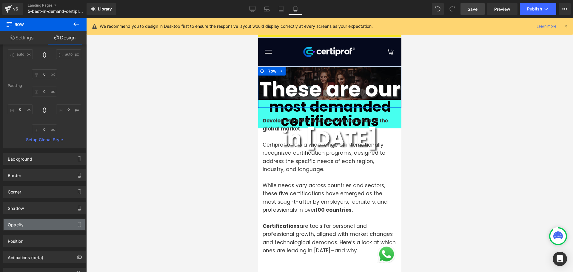
scroll to position [60, 0]
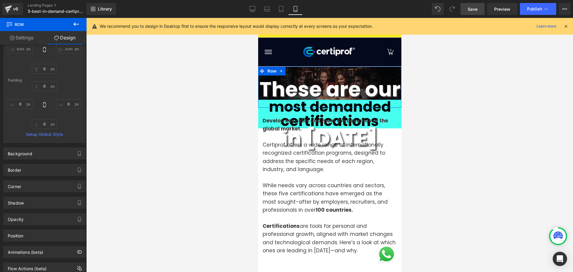
click at [23, 36] on link "Settings" at bounding box center [21, 37] width 43 height 13
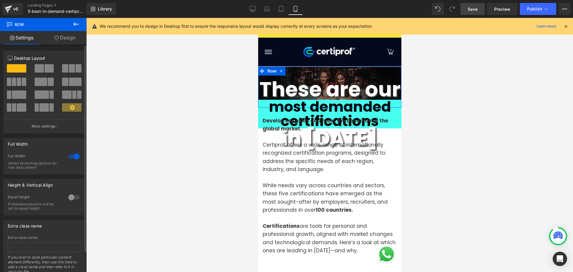
click at [73, 155] on div at bounding box center [74, 157] width 14 height 10
click at [329, 73] on span "Hero Banner" at bounding box center [329, 71] width 29 height 9
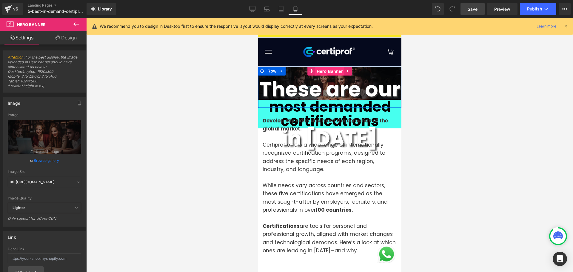
click at [329, 73] on span "Hero Banner" at bounding box center [329, 71] width 29 height 9
click at [346, 69] on icon at bounding box center [348, 71] width 4 height 4
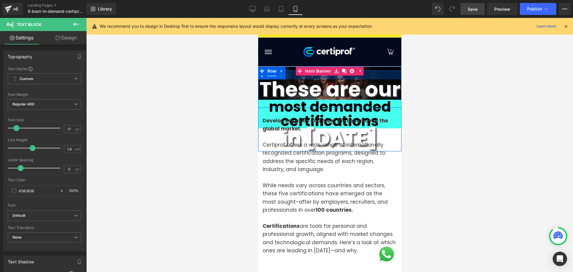
click at [298, 79] on div at bounding box center [329, 74] width 143 height 9
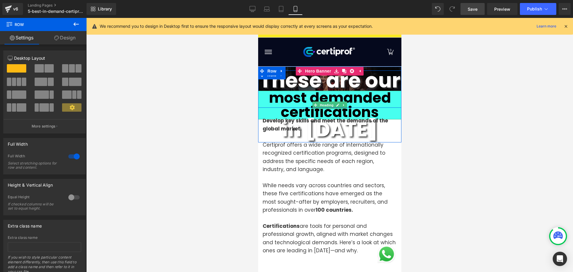
drag, startPoint x: 298, startPoint y: 79, endPoint x: 300, endPoint y: 96, distance: 16.8
click at [300, 96] on div "These are our Heading most demanded certifications Heading in [DATE] Heading Row" at bounding box center [329, 106] width 143 height 72
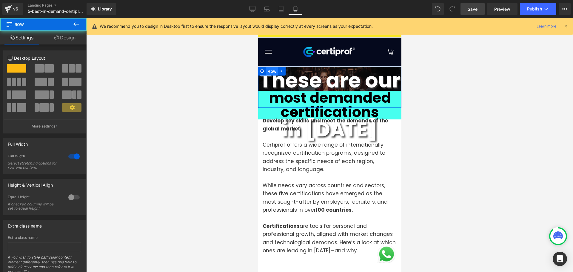
click at [267, 71] on span "Row" at bounding box center [272, 71] width 12 height 9
click at [72, 199] on div at bounding box center [74, 197] width 14 height 10
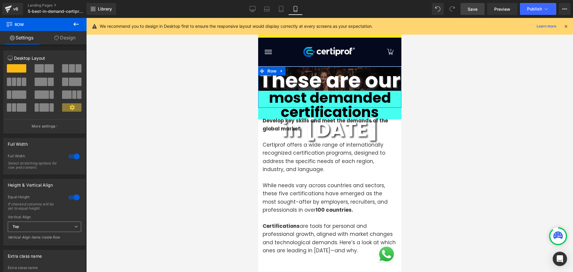
drag, startPoint x: 76, startPoint y: 224, endPoint x: 70, endPoint y: 227, distance: 7.2
click at [76, 224] on span "Top" at bounding box center [44, 226] width 73 height 10
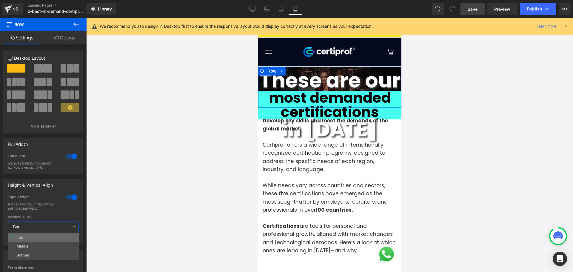
click at [39, 241] on li "Top" at bounding box center [43, 237] width 71 height 9
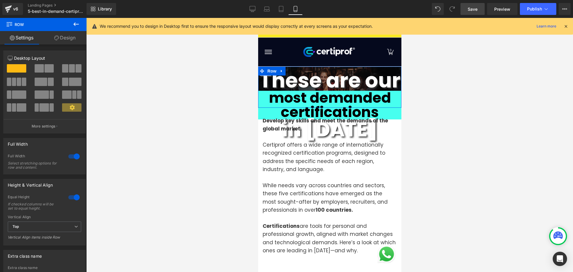
click at [50, 221] on div "Vertical Align Top Top Middle Bottom Vertical Align items inside Row" at bounding box center [44, 229] width 73 height 29
click at [51, 224] on span "Top" at bounding box center [44, 226] width 73 height 10
click at [72, 199] on div at bounding box center [74, 197] width 14 height 10
click at [58, 37] on icon at bounding box center [56, 38] width 5 height 5
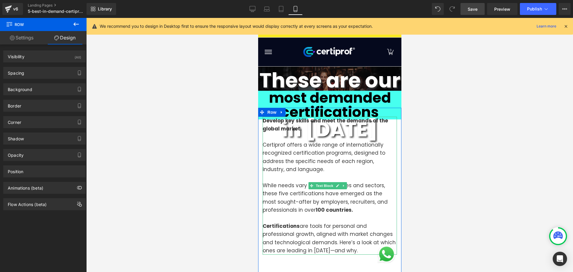
drag, startPoint x: 390, startPoint y: 107, endPoint x: 387, endPoint y: 107, distance: 3.3
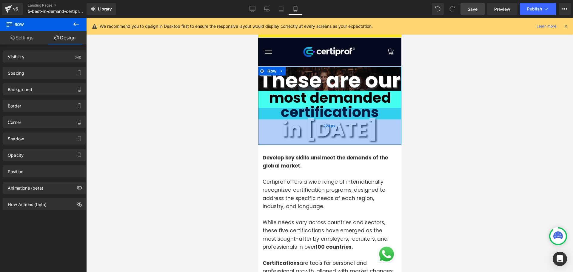
drag, startPoint x: 387, startPoint y: 107, endPoint x: 387, endPoint y: 144, distance: 37.0
click at [387, 144] on div "124px" at bounding box center [329, 126] width 143 height 37
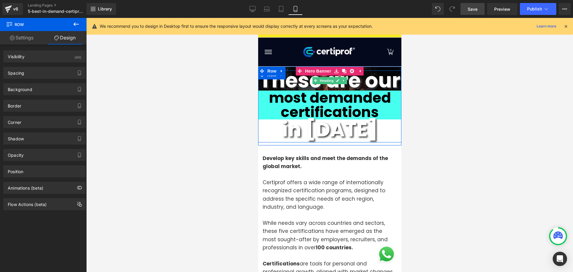
drag, startPoint x: 381, startPoint y: 67, endPoint x: 380, endPoint y: 86, distance: 18.3
click at [381, 88] on div "These are our Heading most demanded certifications Heading in [DATE] Heading Ro…" at bounding box center [329, 106] width 143 height 79
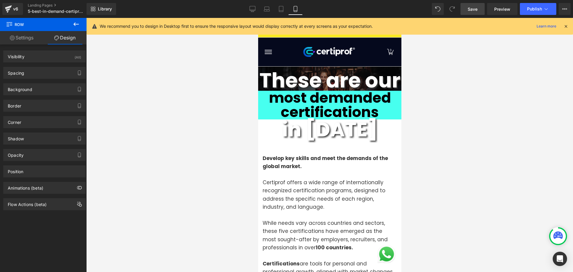
drag, startPoint x: 373, startPoint y: 68, endPoint x: 372, endPoint y: 64, distance: 4.3
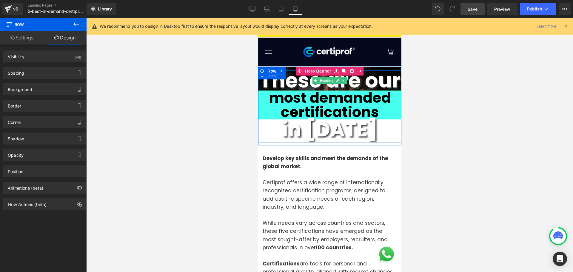
click at [347, 78] on strong "These are our" at bounding box center [329, 80] width 141 height 28
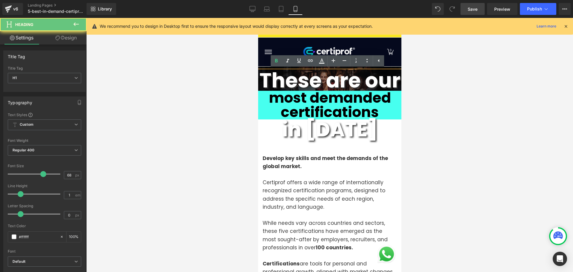
click at [366, 85] on strong "These are our" at bounding box center [329, 80] width 141 height 28
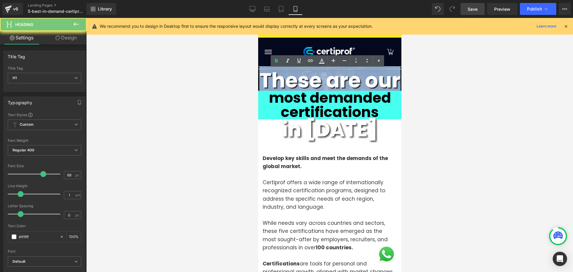
click at [366, 85] on strong "These are our" at bounding box center [329, 80] width 141 height 28
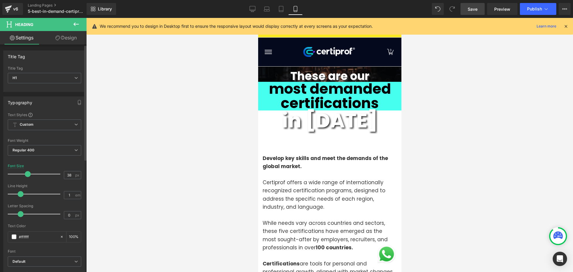
drag, startPoint x: 41, startPoint y: 173, endPoint x: 26, endPoint y: 174, distance: 14.9
click at [26, 174] on span at bounding box center [28, 174] width 6 height 6
click at [294, 95] on strong "most demanded certifications" at bounding box center [330, 96] width 122 height 34
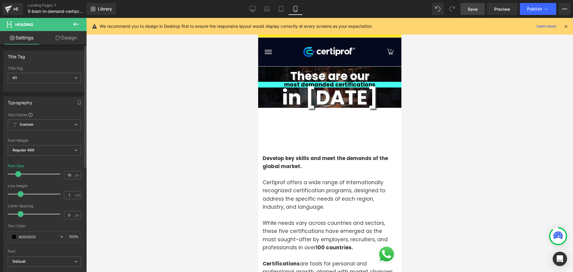
drag, startPoint x: 31, startPoint y: 173, endPoint x: 17, endPoint y: 173, distance: 13.7
click at [16, 173] on span at bounding box center [18, 174] width 6 height 6
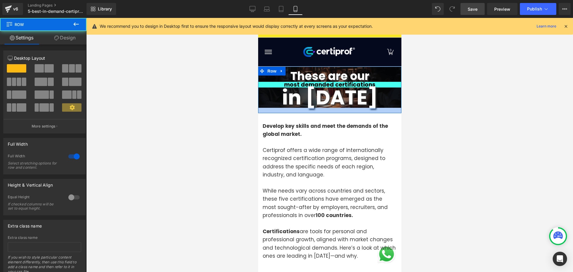
drag, startPoint x: 312, startPoint y: 141, endPoint x: 311, endPoint y: 109, distance: 32.3
click at [311, 109] on div at bounding box center [329, 110] width 143 height 5
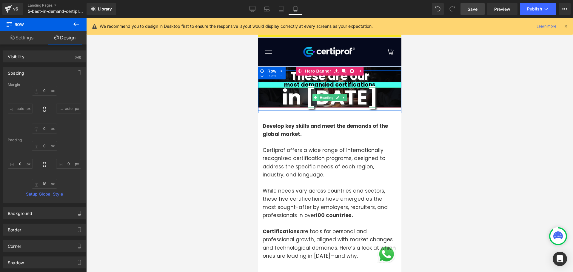
click at [316, 98] on span at bounding box center [315, 97] width 6 height 7
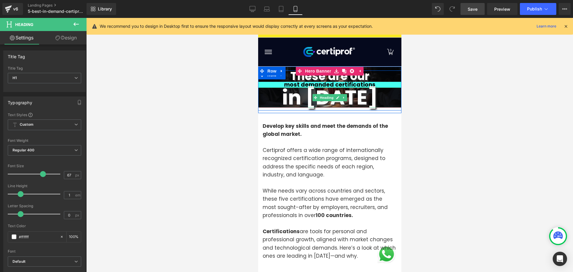
click at [300, 101] on strong "in [DATE]" at bounding box center [330, 98] width 96 height 28
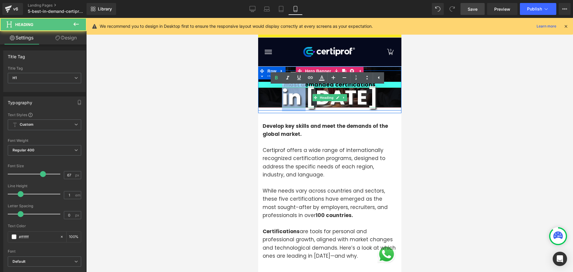
click at [300, 101] on strong "in [DATE]" at bounding box center [330, 98] width 96 height 28
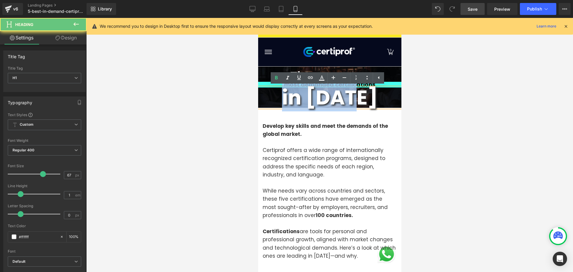
click at [300, 101] on strong "in [DATE]" at bounding box center [330, 98] width 96 height 28
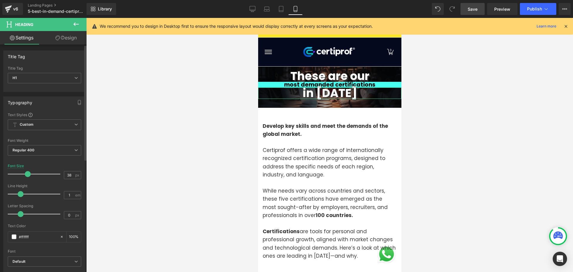
drag, startPoint x: 40, startPoint y: 175, endPoint x: 26, endPoint y: 174, distance: 14.4
click at [26, 174] on span at bounding box center [28, 174] width 6 height 6
click at [419, 135] on div at bounding box center [329, 145] width 487 height 254
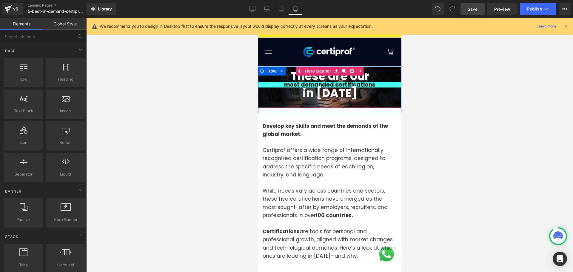
click at [323, 106] on div "These are our Heading most demanded certifications Heading in [DATE] Heading Row" at bounding box center [329, 87] width 143 height 41
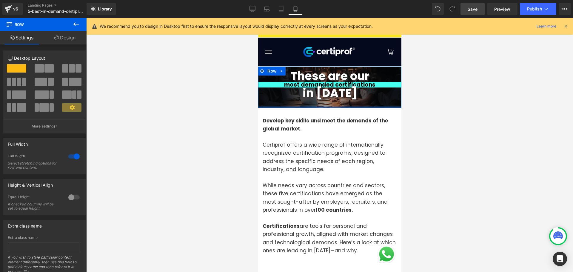
drag, startPoint x: 328, startPoint y: 111, endPoint x: 326, endPoint y: 104, distance: 7.9
click at [326, 104] on div "These are our Heading most demanded certifications Heading in [DATE] Heading Ro…" at bounding box center [329, 87] width 143 height 41
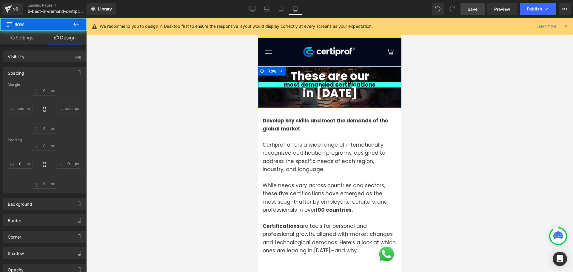
click at [441, 112] on div at bounding box center [329, 145] width 487 height 254
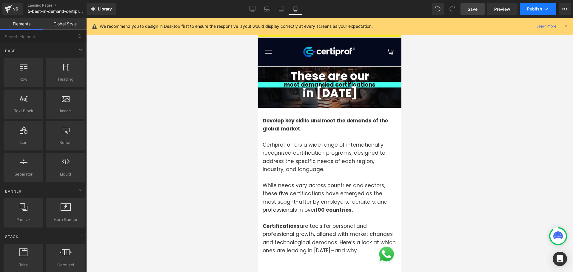
click at [531, 7] on span "Publish" at bounding box center [534, 9] width 15 height 5
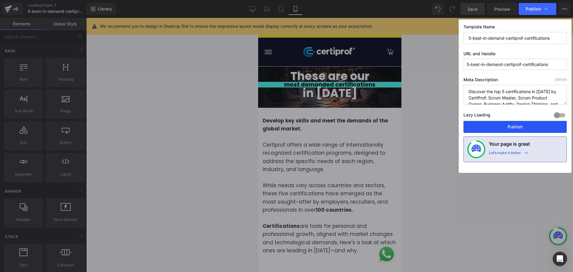
click at [494, 124] on button "Publish" at bounding box center [514, 127] width 103 height 12
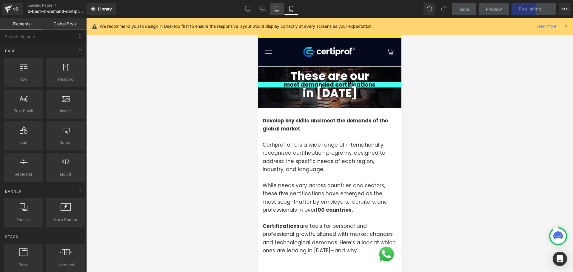
click at [278, 11] on icon at bounding box center [277, 9] width 6 height 6
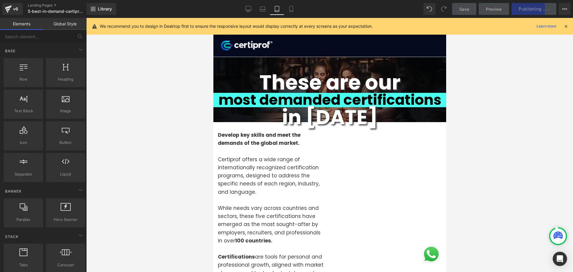
scroll to position [0, 0]
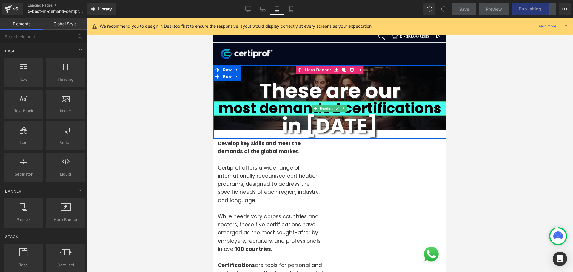
click at [385, 91] on strong "These are our" at bounding box center [329, 91] width 141 height 28
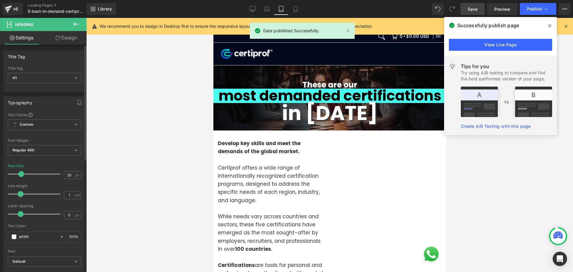
drag, startPoint x: 40, startPoint y: 175, endPoint x: 45, endPoint y: 172, distance: 5.9
click at [19, 177] on div at bounding box center [36, 174] width 50 height 12
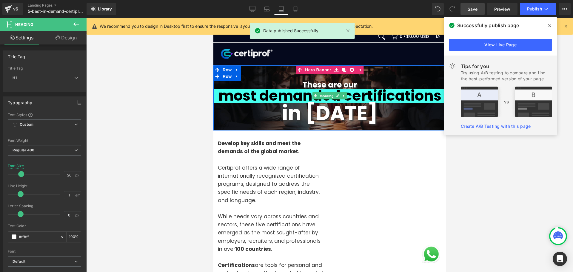
click at [299, 104] on strong "most demanded certifications" at bounding box center [329, 96] width 223 height 20
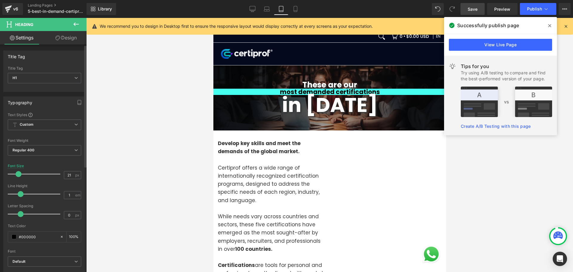
drag, startPoint x: 34, startPoint y: 173, endPoint x: 20, endPoint y: 173, distance: 13.4
click at [20, 173] on span at bounding box center [19, 174] width 6 height 6
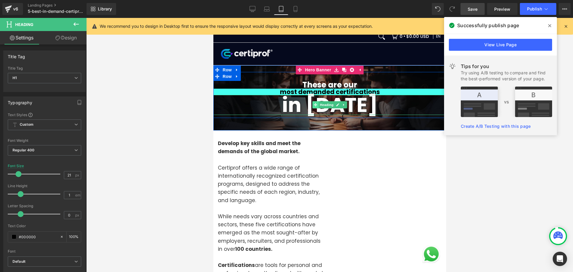
click at [313, 102] on span at bounding box center [315, 104] width 6 height 7
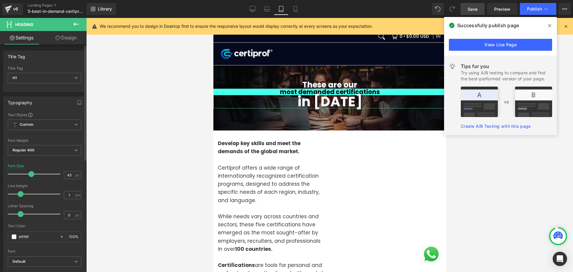
drag, startPoint x: 40, startPoint y: 173, endPoint x: 29, endPoint y: 173, distance: 11.0
click at [29, 173] on span at bounding box center [31, 174] width 6 height 6
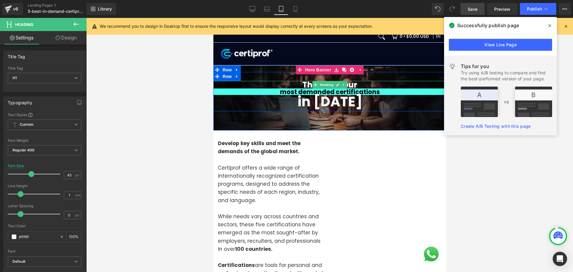
click at [342, 83] on link at bounding box center [344, 84] width 6 height 7
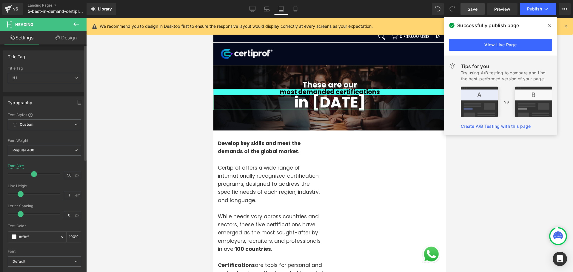
click at [32, 174] on span at bounding box center [34, 174] width 6 height 6
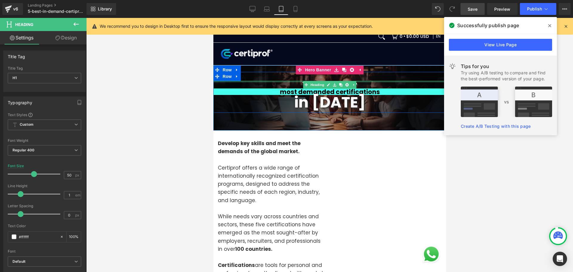
click at [283, 84] on h1 "These are our" at bounding box center [329, 85] width 233 height 8
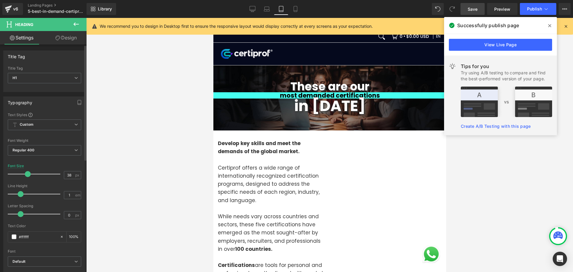
drag, startPoint x: 20, startPoint y: 175, endPoint x: 27, endPoint y: 175, distance: 6.3
click at [27, 175] on span at bounding box center [28, 174] width 6 height 6
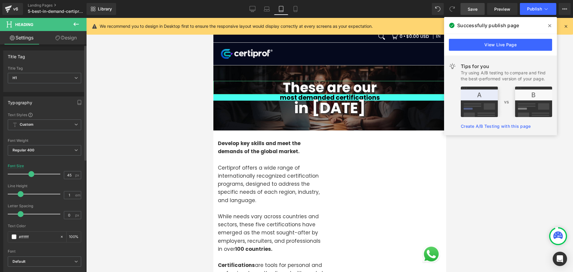
drag, startPoint x: 27, startPoint y: 174, endPoint x: 30, endPoint y: 174, distance: 3.3
click at [30, 174] on span at bounding box center [31, 174] width 6 height 6
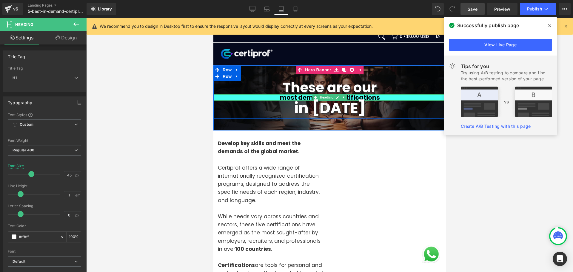
click at [272, 98] on h1 "most demanded certifications" at bounding box center [329, 97] width 233 height 6
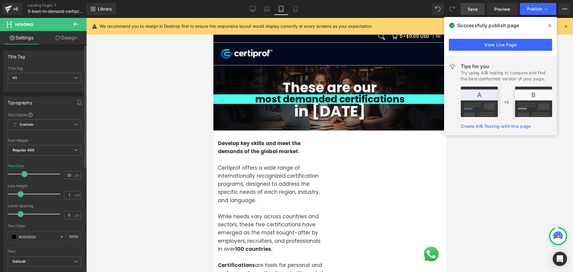
drag, startPoint x: 17, startPoint y: 174, endPoint x: 21, endPoint y: 174, distance: 4.8
click at [21, 174] on span at bounding box center [24, 174] width 6 height 6
click at [532, 10] on span "Publish" at bounding box center [534, 9] width 15 height 5
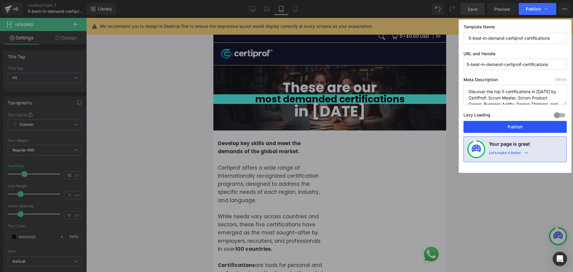
click at [508, 127] on button "Publish" at bounding box center [514, 127] width 103 height 12
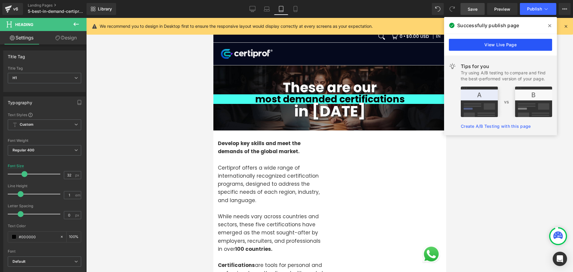
click at [530, 43] on link "View Live Page" at bounding box center [500, 45] width 103 height 12
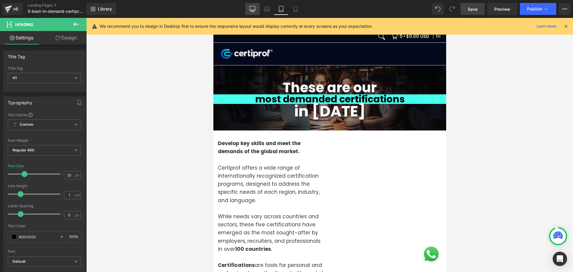
click at [250, 10] on icon at bounding box center [253, 8] width 6 height 4
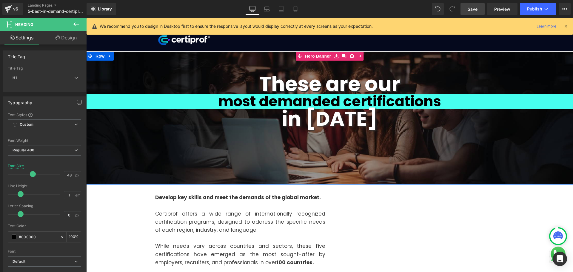
click at [181, 57] on div "These are our Heading most demanded certifications Heading in [DATE] Heading Row" at bounding box center [329, 118] width 487 height 133
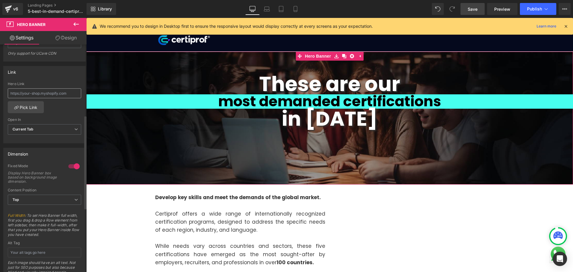
scroll to position [179, 0]
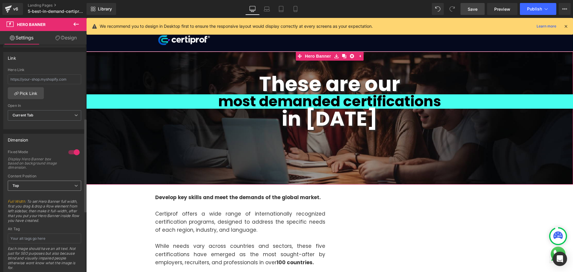
click at [60, 183] on span "Top" at bounding box center [44, 186] width 73 height 10
click at [44, 204] on li "Middle" at bounding box center [43, 205] width 71 height 9
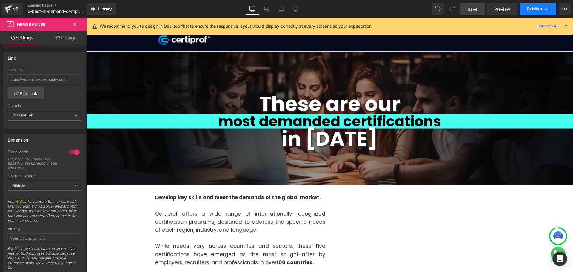
click at [533, 8] on span "Publish" at bounding box center [534, 9] width 15 height 5
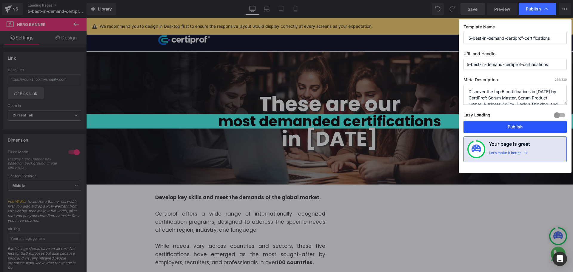
click at [494, 127] on button "Publish" at bounding box center [514, 127] width 103 height 12
